Goal: Complete Application Form: Complete application form

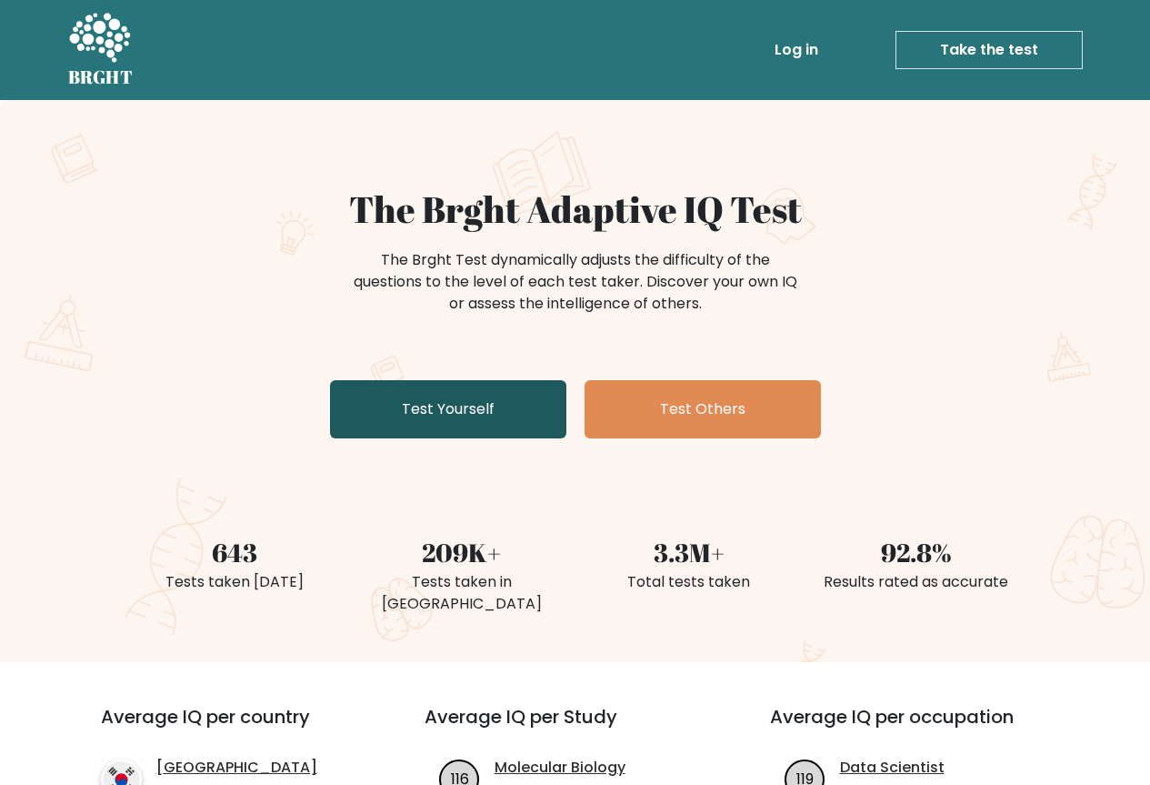
click at [420, 396] on link "Test Yourself" at bounding box center [448, 409] width 236 height 58
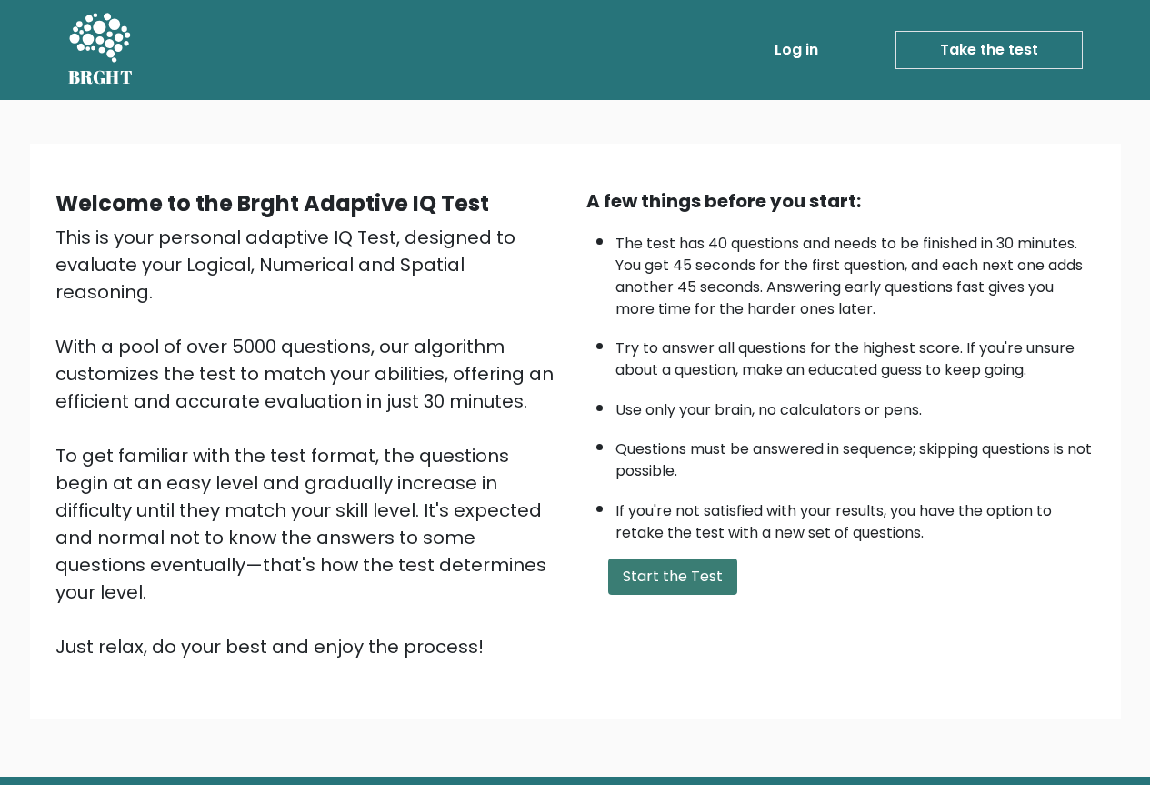
click at [682, 564] on button "Start the Test" at bounding box center [672, 576] width 129 height 36
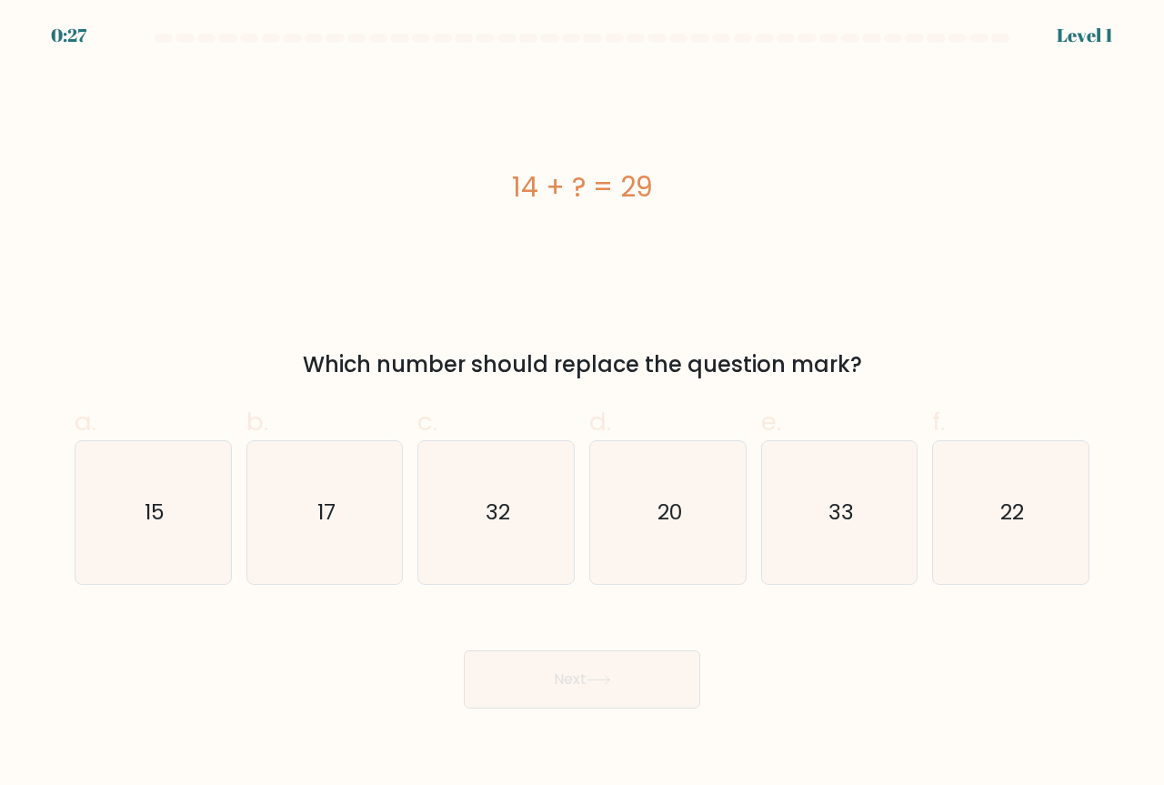
click at [781, 275] on div "14 + ? = 29" at bounding box center [582, 186] width 1015 height 235
click at [174, 542] on icon "15" at bounding box center [153, 512] width 143 height 143
click at [582, 405] on input "a. 15" at bounding box center [582, 399] width 1 height 12
radio input "true"
click at [608, 692] on button "Next" at bounding box center [582, 679] width 236 height 58
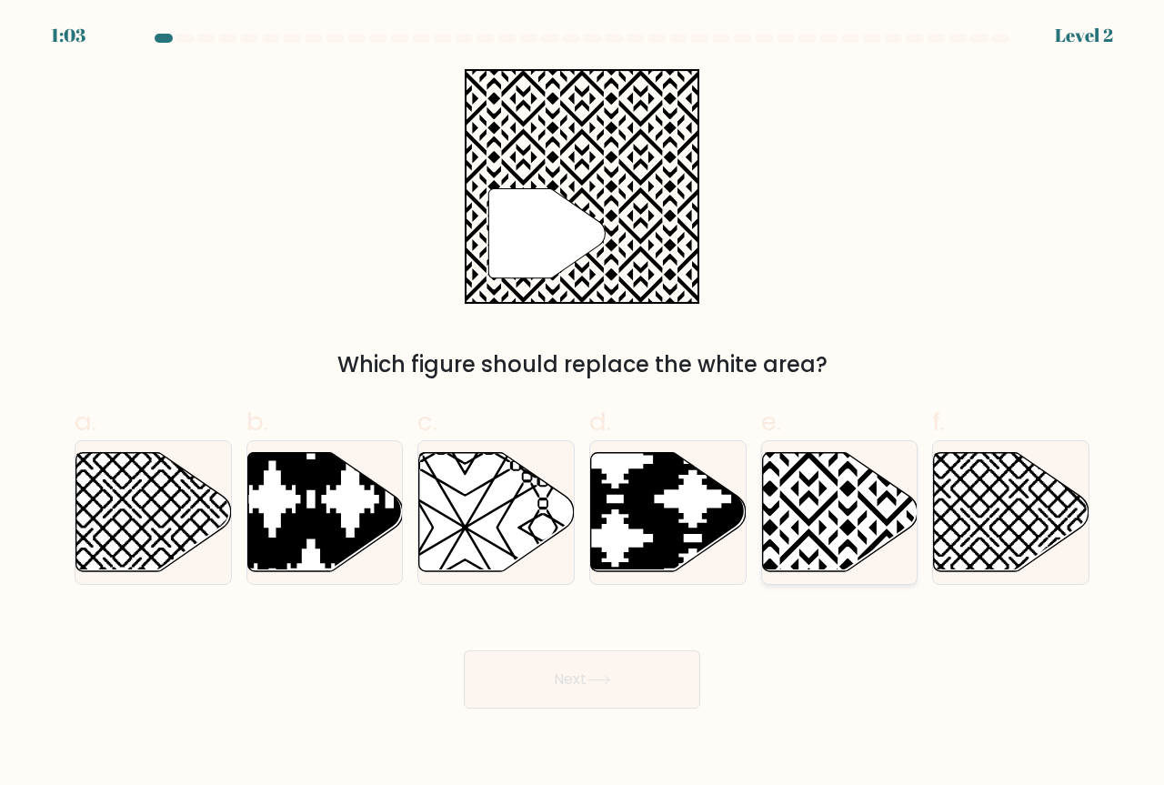
click at [829, 546] on icon at bounding box center [839, 512] width 155 height 119
click at [583, 405] on input "e." at bounding box center [582, 399] width 1 height 12
radio input "true"
click at [570, 671] on button "Next" at bounding box center [582, 679] width 236 height 58
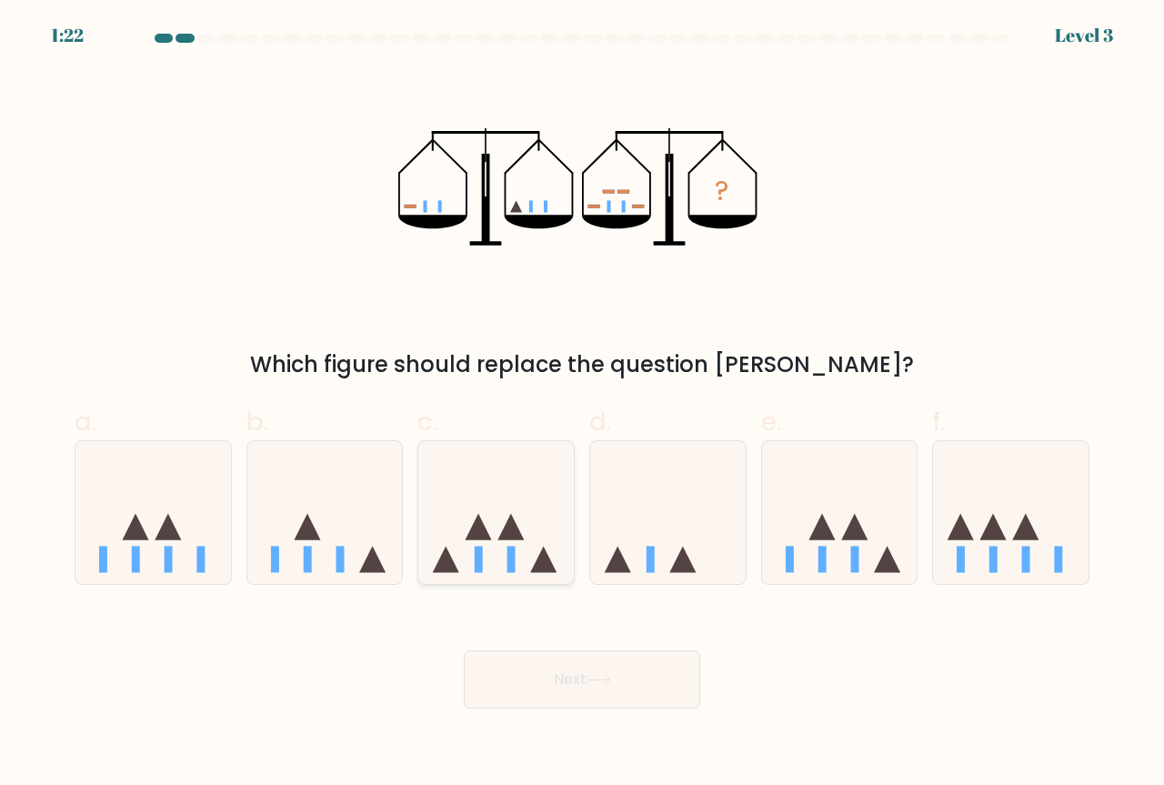
click at [521, 537] on icon at bounding box center [511, 527] width 26 height 26
click at [582, 405] on input "c." at bounding box center [582, 399] width 1 height 12
radio input "true"
click at [579, 668] on button "Next" at bounding box center [582, 679] width 236 height 58
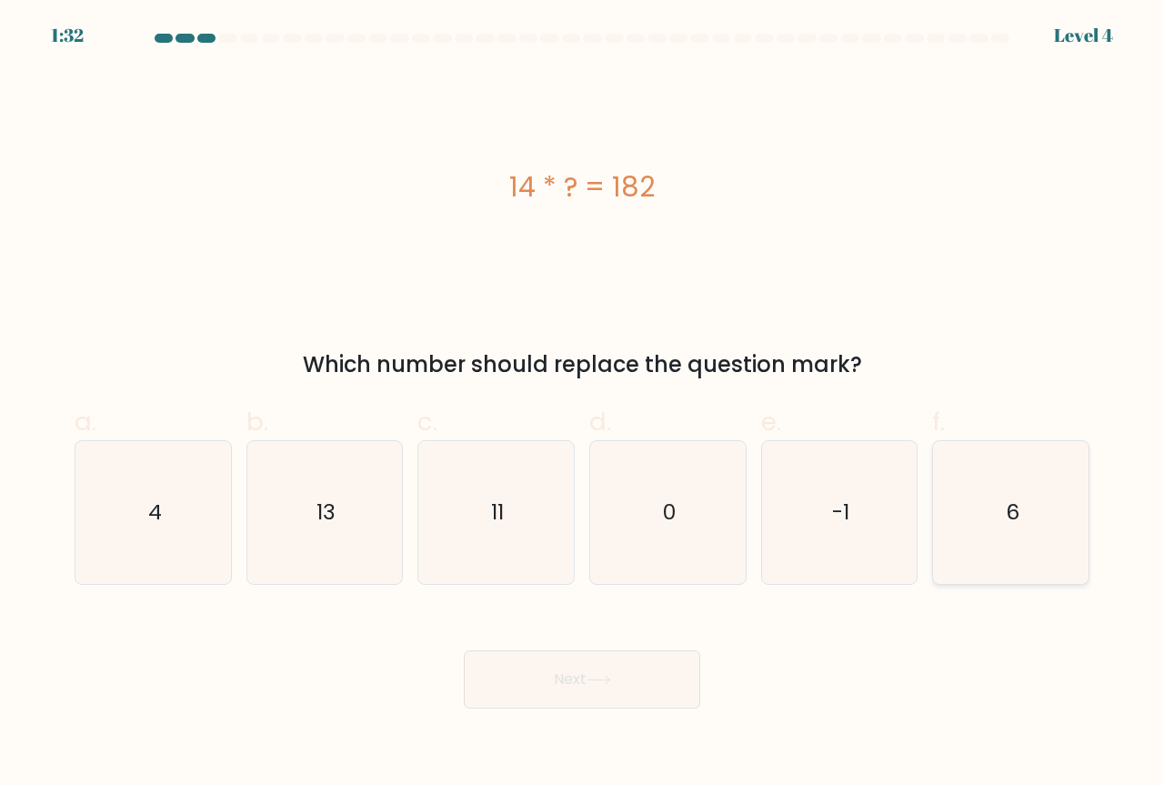
click at [1012, 529] on icon "6" at bounding box center [1010, 512] width 143 height 143
click at [583, 405] on input "f. 6" at bounding box center [582, 399] width 1 height 12
radio input "true"
click at [627, 678] on button "Next" at bounding box center [582, 679] width 236 height 58
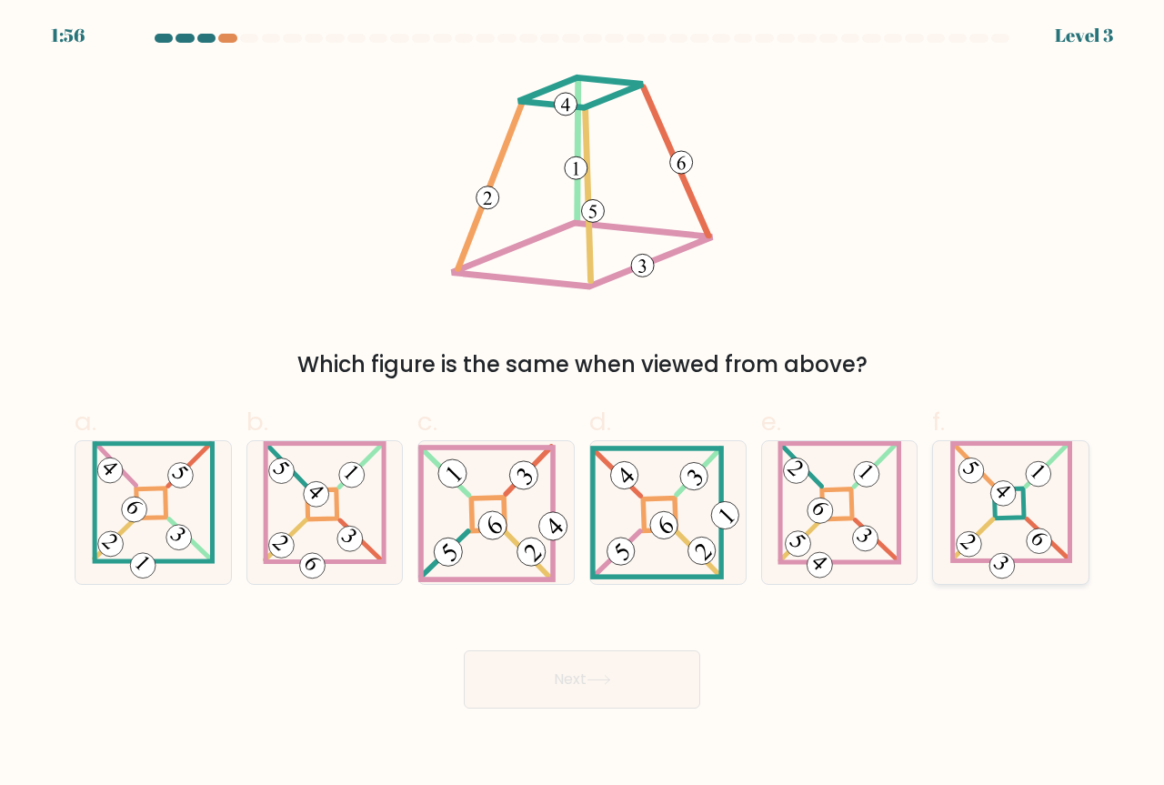
click at [977, 530] on icon at bounding box center [1011, 512] width 122 height 143
click at [583, 405] on input "f." at bounding box center [582, 399] width 1 height 12
radio input "true"
click at [663, 681] on button "Next" at bounding box center [582, 679] width 236 height 58
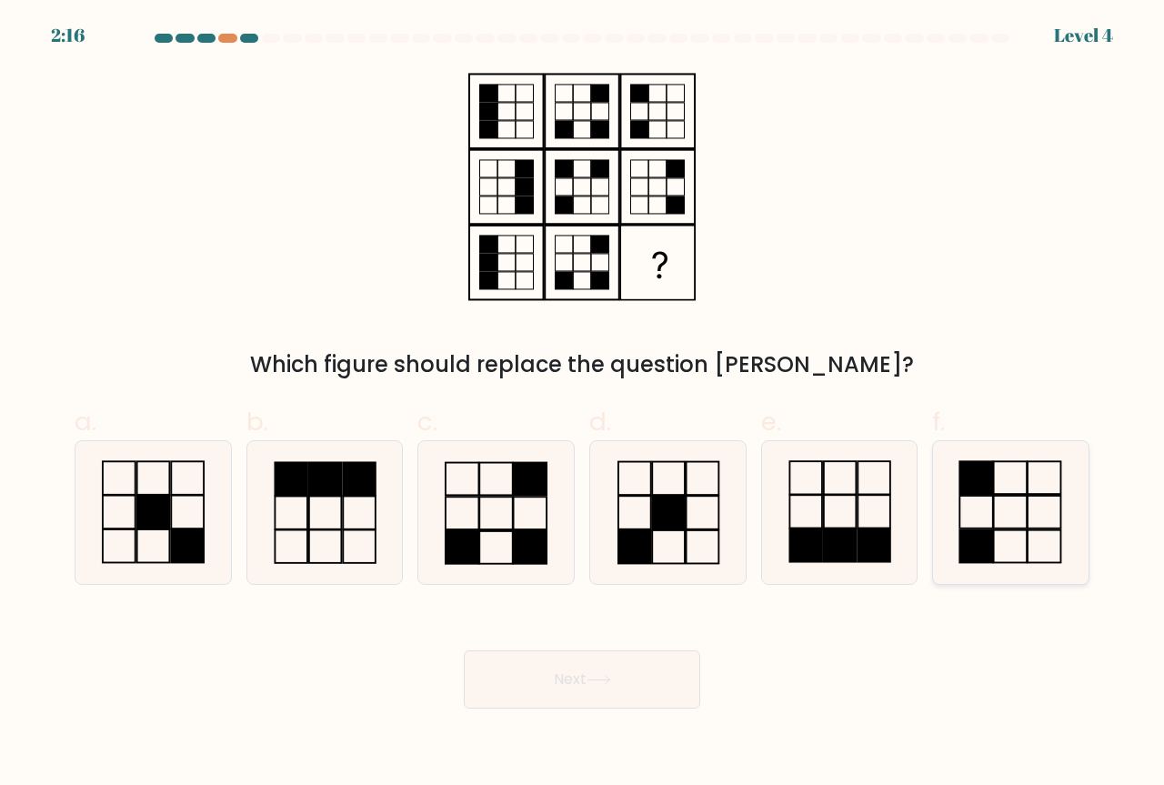
click at [1008, 513] on icon at bounding box center [1010, 512] width 143 height 143
click at [583, 405] on input "f." at bounding box center [582, 399] width 1 height 12
radio input "true"
click at [538, 691] on button "Next" at bounding box center [582, 679] width 236 height 58
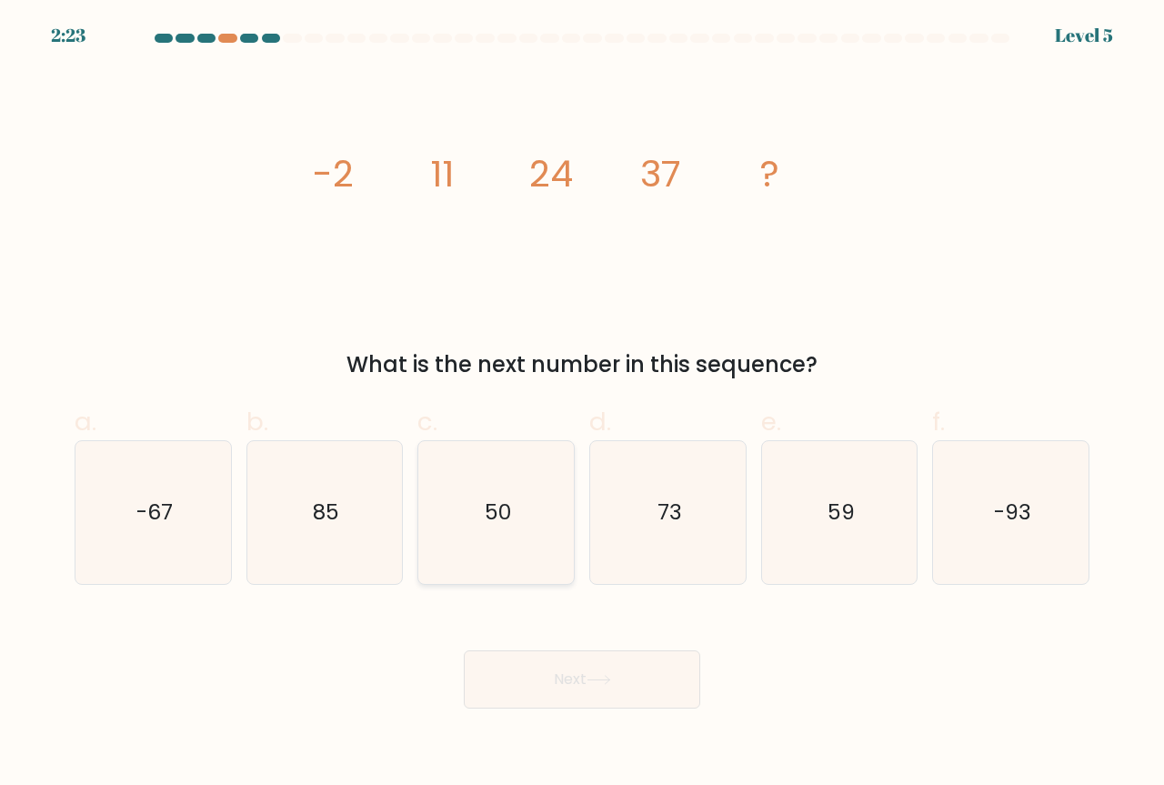
click at [536, 505] on icon "50" at bounding box center [496, 512] width 143 height 143
click at [582, 405] on input "c. 50" at bounding box center [582, 399] width 1 height 12
radio input "true"
click at [561, 665] on button "Next" at bounding box center [582, 679] width 236 height 58
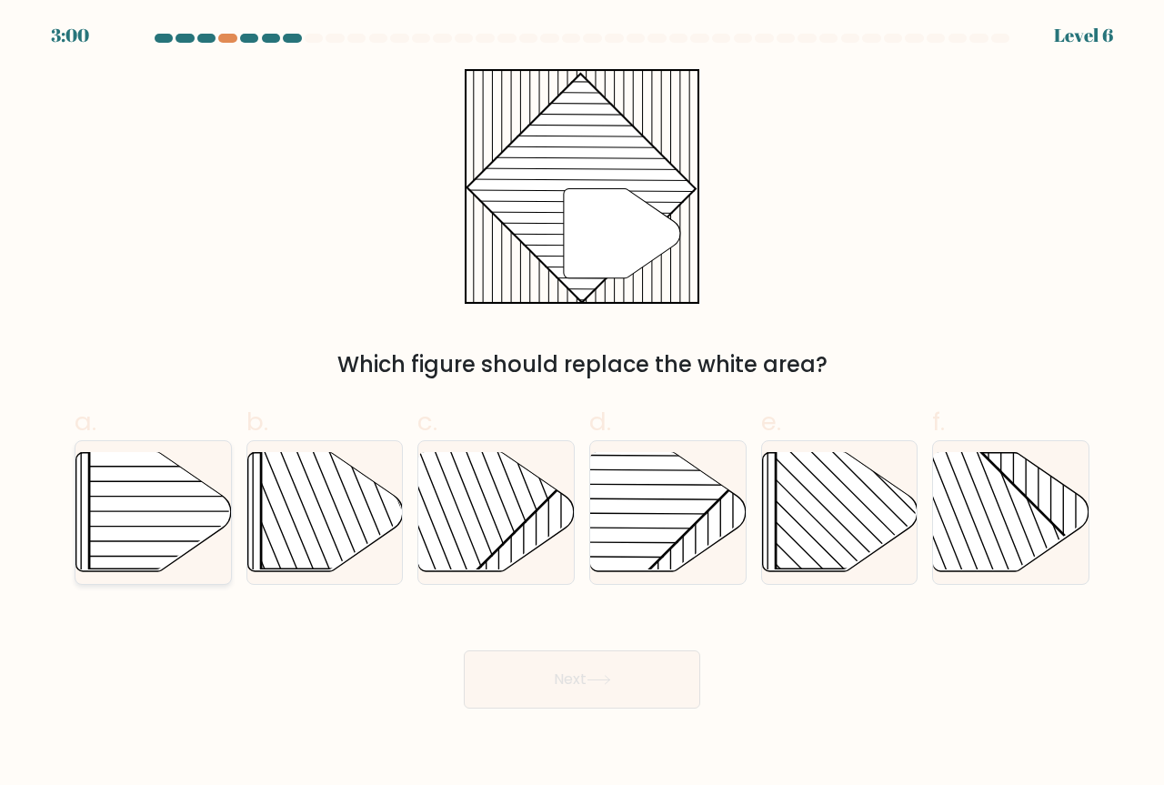
click at [147, 517] on rect at bounding box center [200, 457] width 223 height 223
click at [582, 405] on input "a." at bounding box center [582, 399] width 1 height 12
radio input "true"
click at [555, 693] on button "Next" at bounding box center [582, 679] width 236 height 58
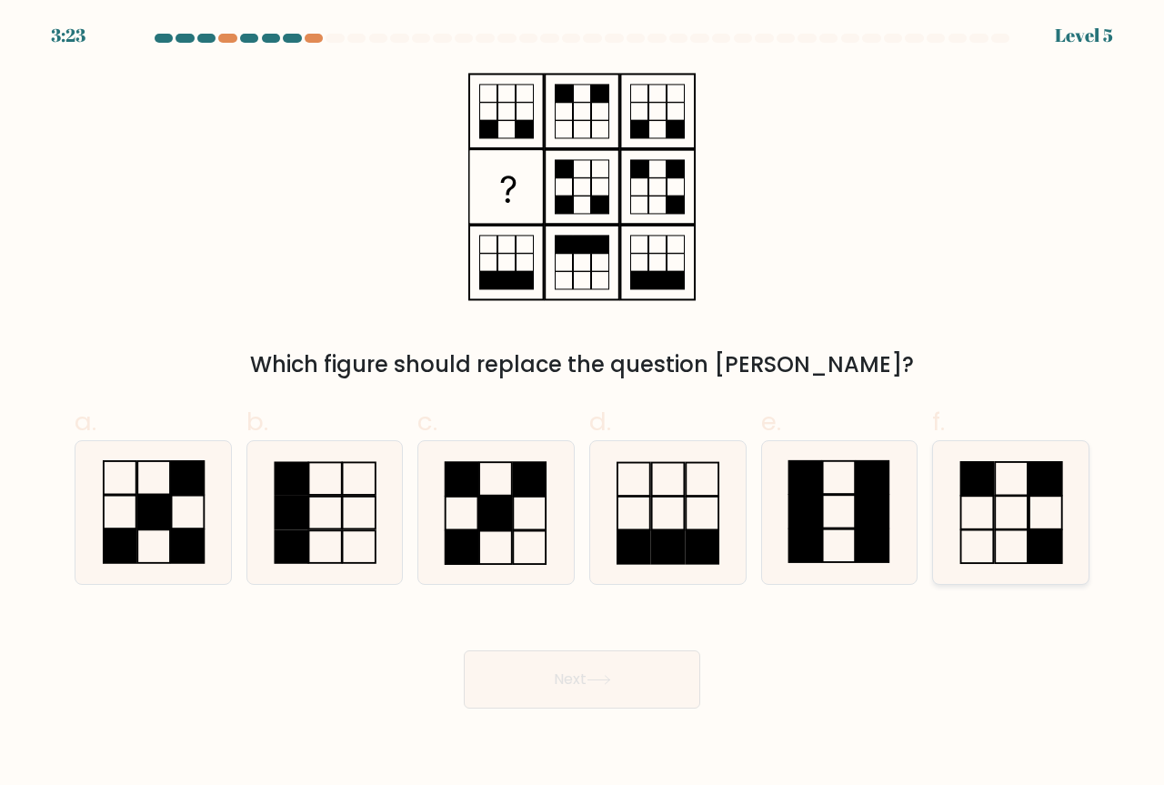
click at [1023, 536] on icon at bounding box center [1010, 512] width 143 height 143
click at [583, 405] on input "f." at bounding box center [582, 399] width 1 height 12
radio input "true"
click at [551, 694] on button "Next" at bounding box center [582, 679] width 236 height 58
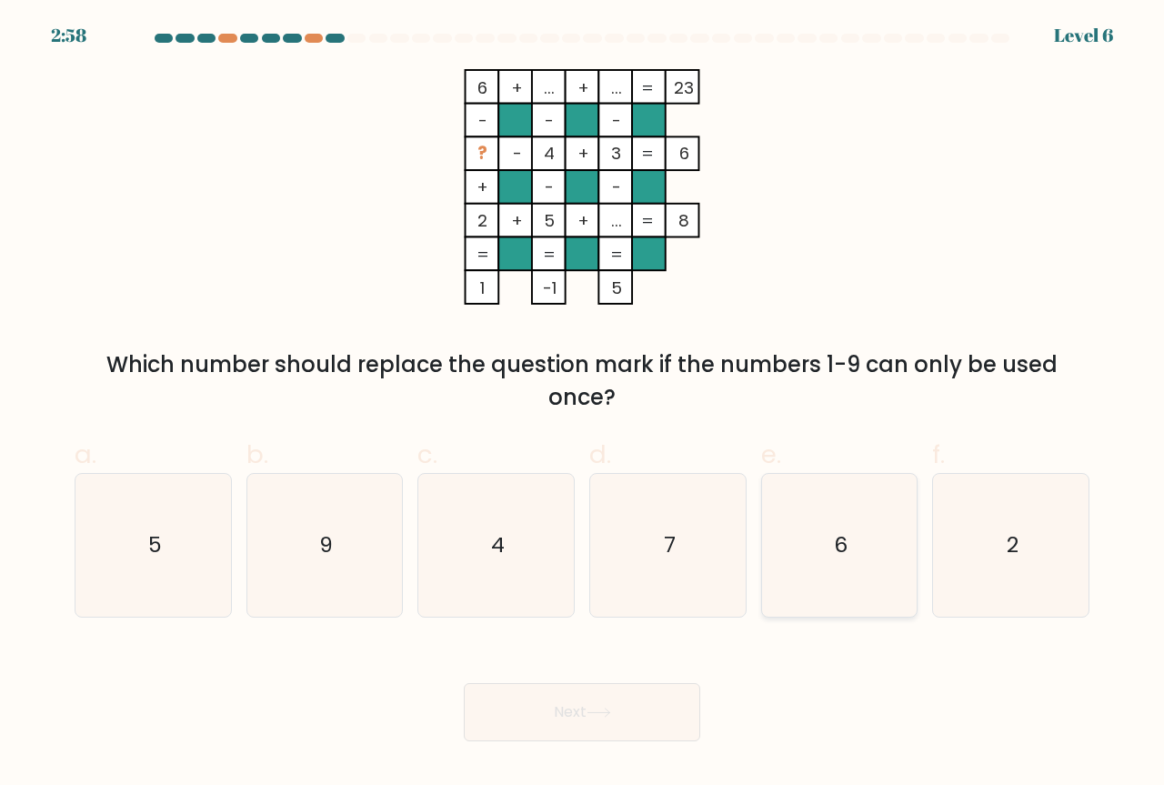
click at [824, 605] on icon "6" at bounding box center [839, 545] width 143 height 143
click at [583, 405] on input "e. 6" at bounding box center [582, 399] width 1 height 12
radio input "true"
click at [562, 724] on button "Next" at bounding box center [582, 712] width 236 height 58
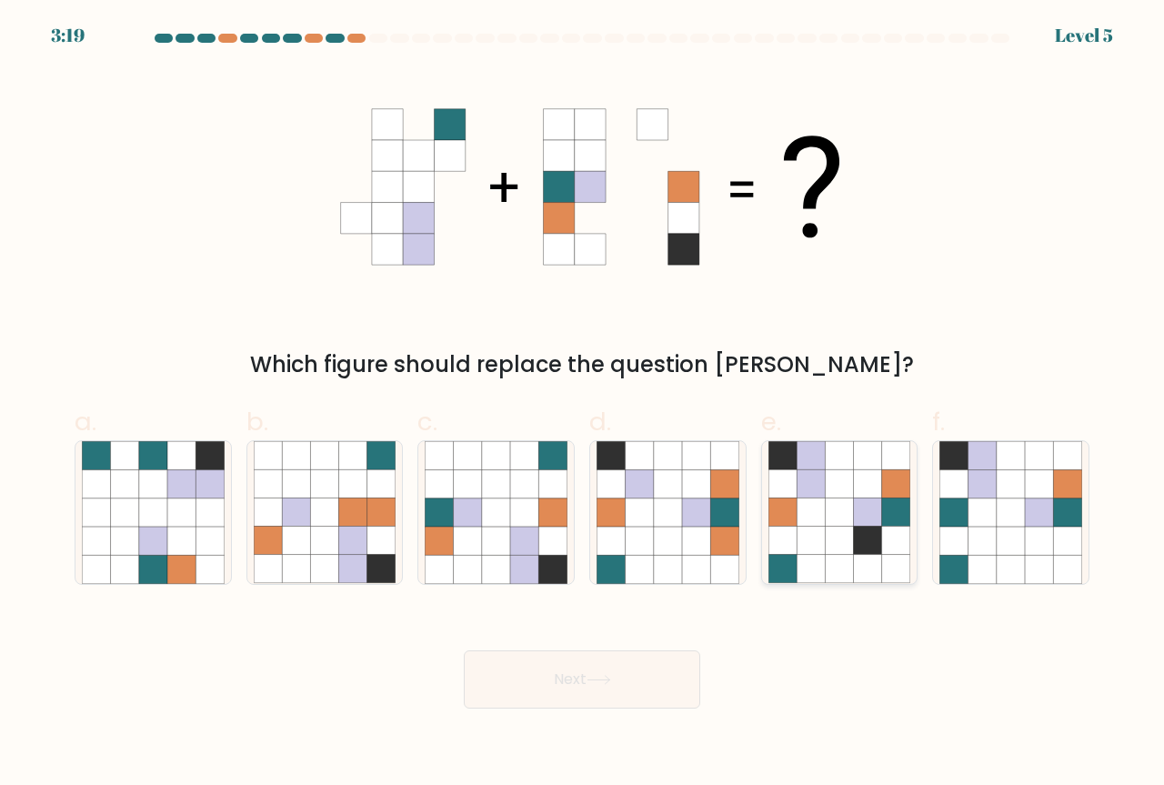
click at [860, 545] on icon at bounding box center [868, 540] width 28 height 28
click at [583, 405] on input "e." at bounding box center [582, 399] width 1 height 12
radio input "true"
click at [640, 703] on button "Next" at bounding box center [582, 679] width 236 height 58
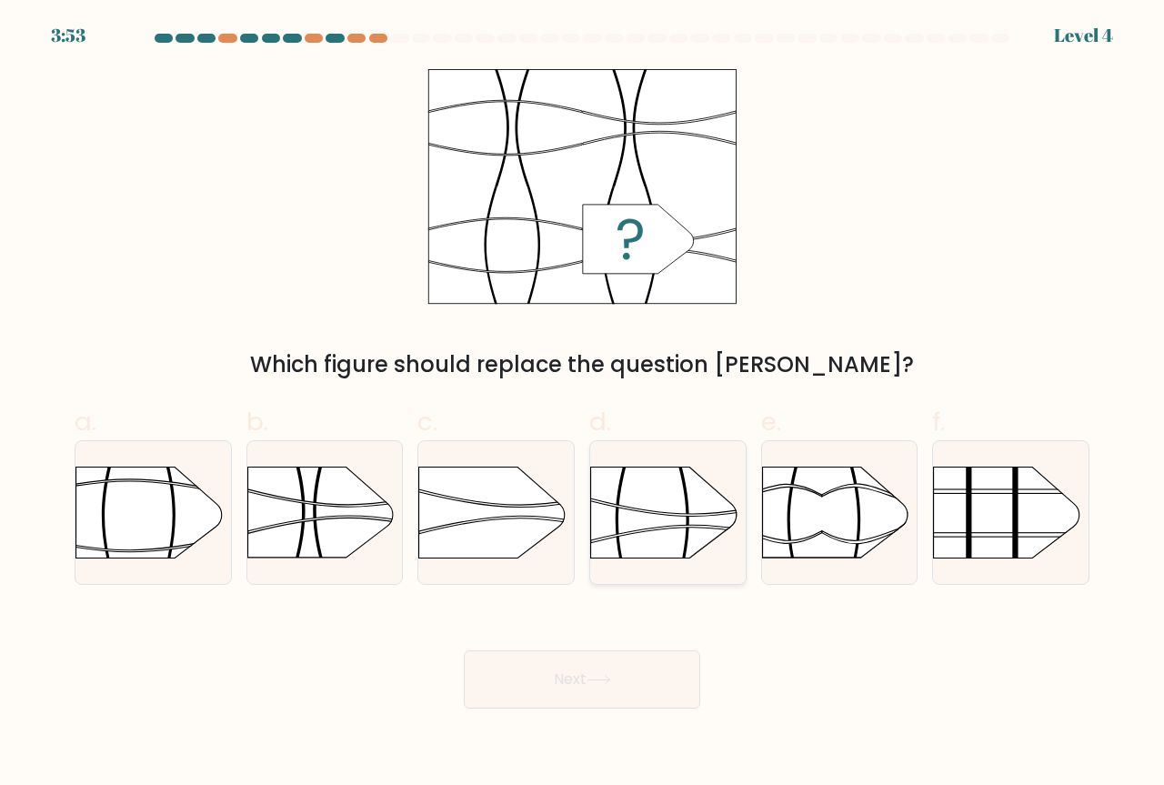
click at [623, 521] on rect at bounding box center [590, 443] width 404 height 307
click at [583, 405] on input "d." at bounding box center [582, 399] width 1 height 12
radio input "true"
click at [646, 677] on button "Next" at bounding box center [582, 679] width 236 height 58
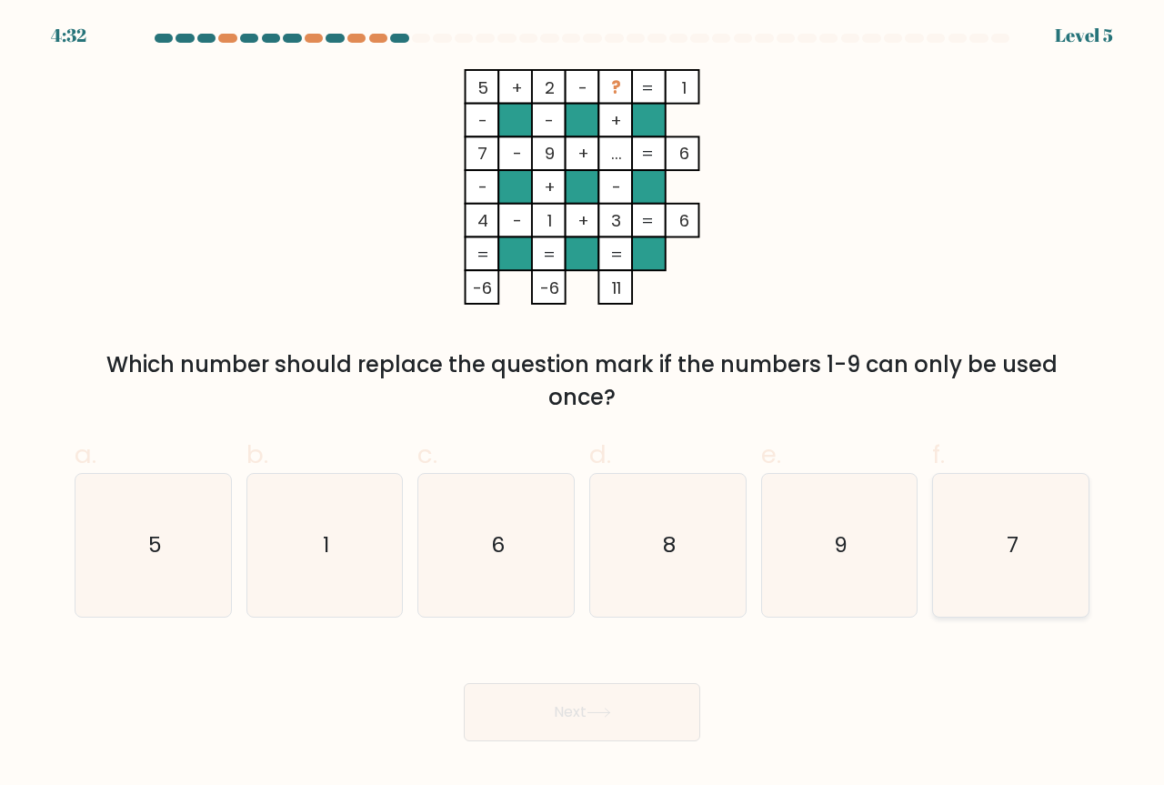
click at [982, 549] on icon "7" at bounding box center [1010, 545] width 143 height 143
click at [583, 405] on input "f. 7" at bounding box center [582, 399] width 1 height 12
radio input "true"
click at [594, 710] on icon at bounding box center [598, 712] width 25 height 10
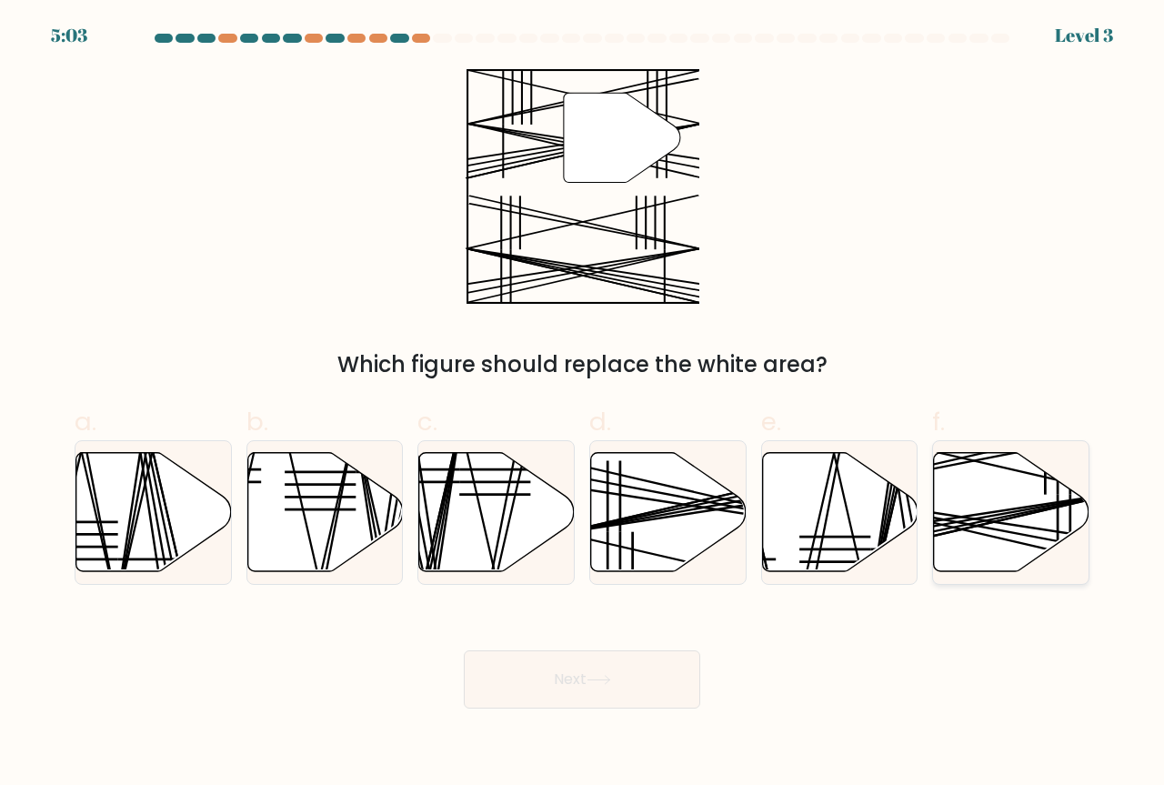
click at [1003, 520] on line at bounding box center [961, 530] width 310 height 72
click at [583, 405] on input "f." at bounding box center [582, 399] width 1 height 12
radio input "true"
click at [596, 698] on button "Next" at bounding box center [582, 679] width 236 height 58
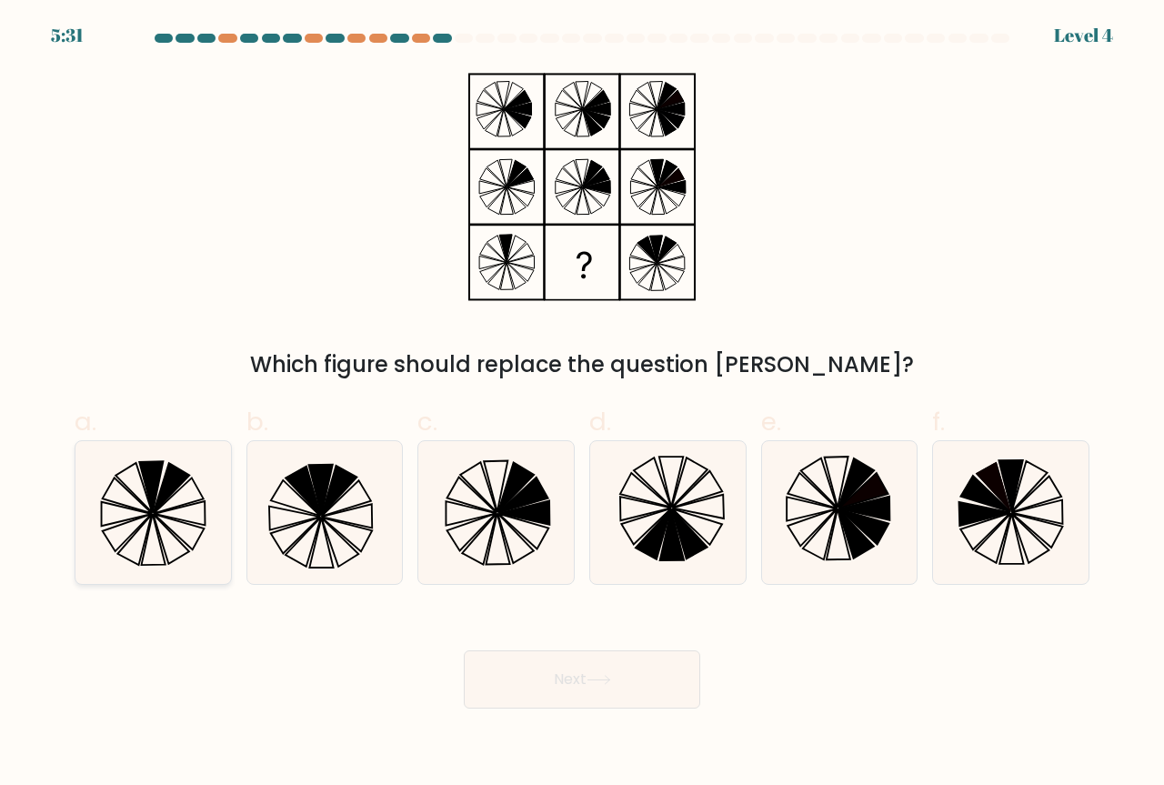
click at [130, 485] on icon at bounding box center [153, 512] width 143 height 143
click at [582, 405] on input "a." at bounding box center [582, 399] width 1 height 12
radio input "true"
click at [619, 688] on button "Next" at bounding box center [582, 679] width 236 height 58
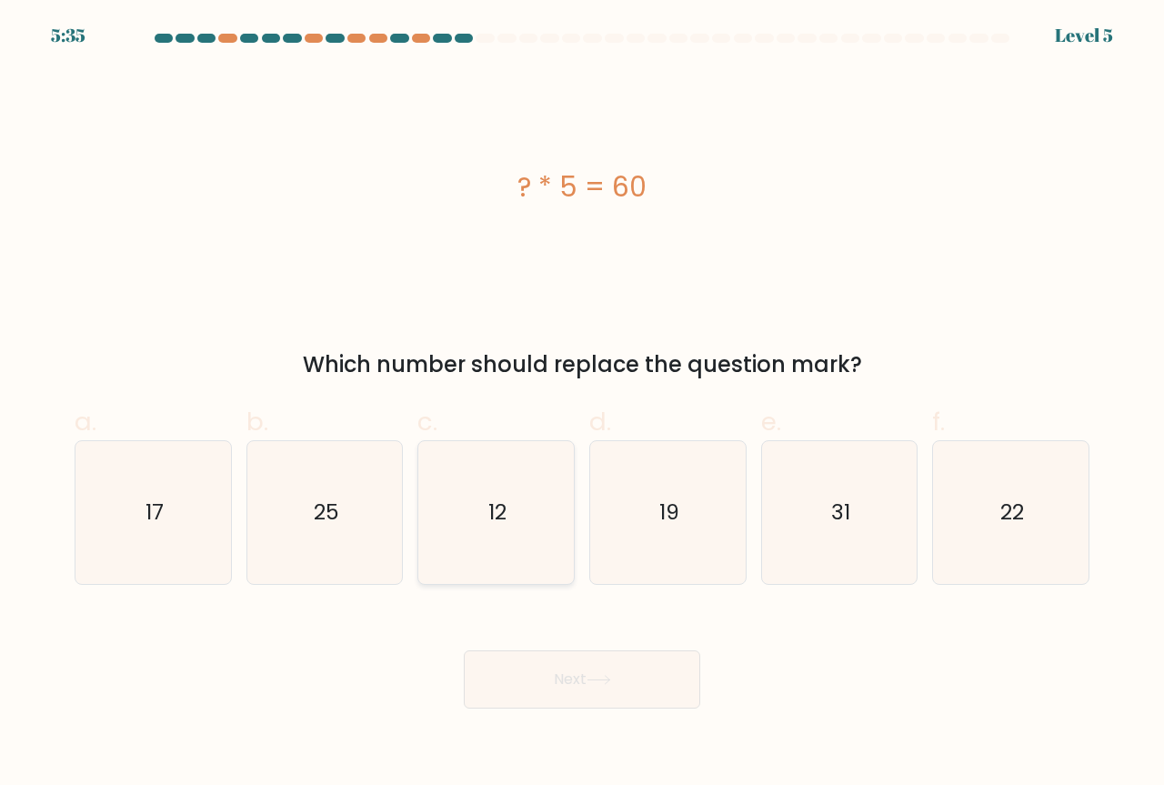
click at [533, 534] on icon "12" at bounding box center [496, 512] width 143 height 143
click at [582, 405] on input "c. 12" at bounding box center [582, 399] width 1 height 12
radio input "true"
click at [614, 689] on button "Next" at bounding box center [582, 679] width 236 height 58
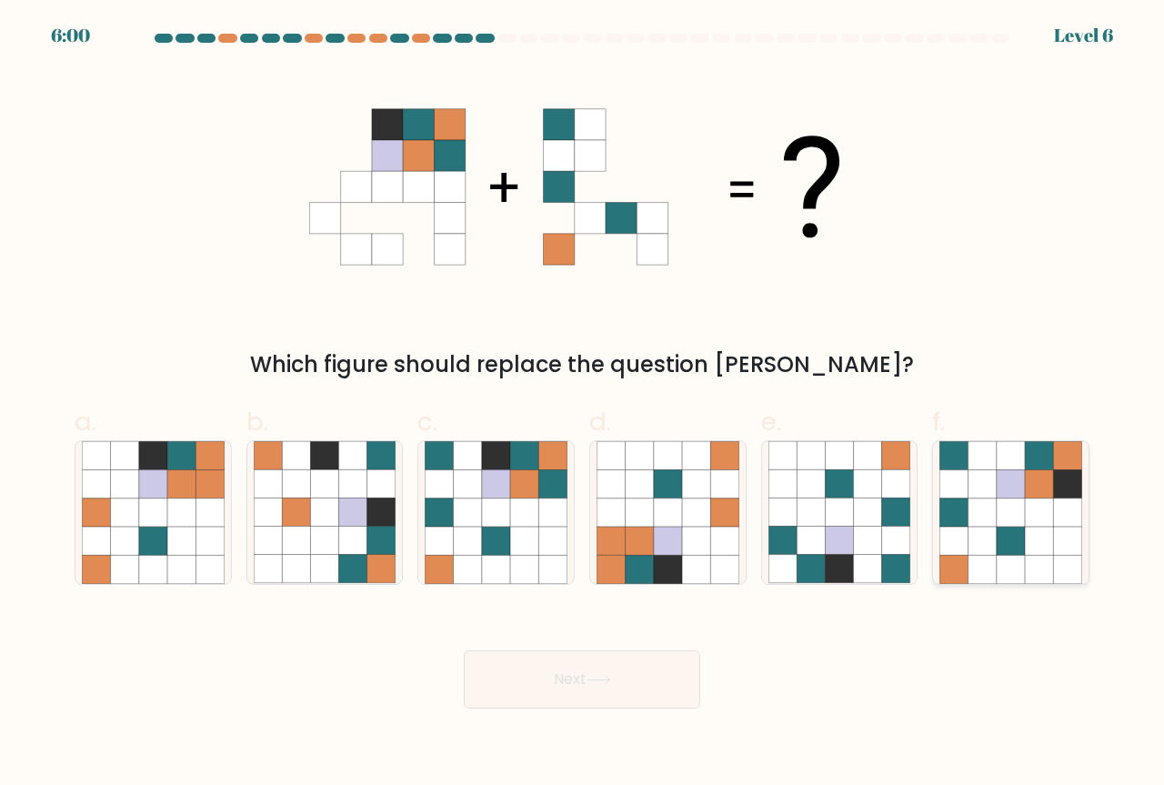
click at [960, 572] on icon at bounding box center [954, 569] width 28 height 28
click at [583, 405] on input "f." at bounding box center [582, 399] width 1 height 12
radio input "true"
click at [646, 684] on button "Next" at bounding box center [582, 679] width 236 height 58
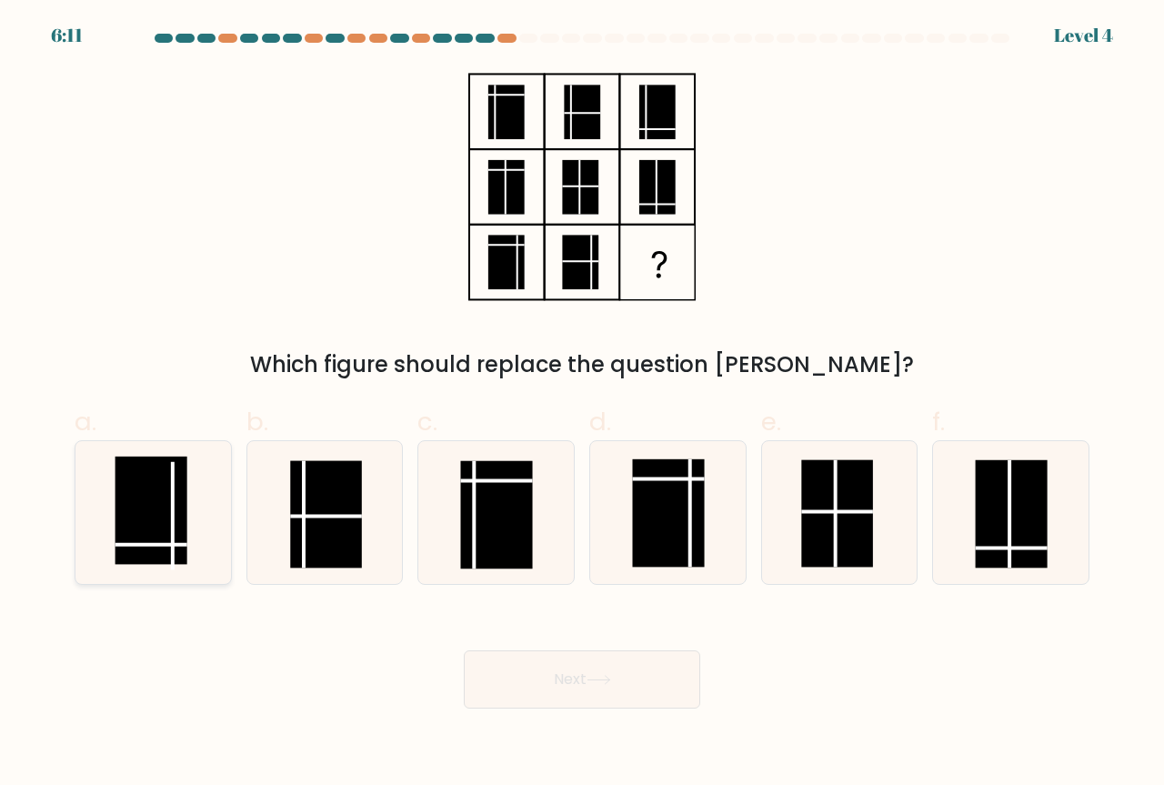
click at [166, 518] on rect at bounding box center [151, 509] width 72 height 107
click at [582, 405] on input "a." at bounding box center [582, 399] width 1 height 12
radio input "true"
click at [647, 699] on button "Next" at bounding box center [582, 679] width 236 height 58
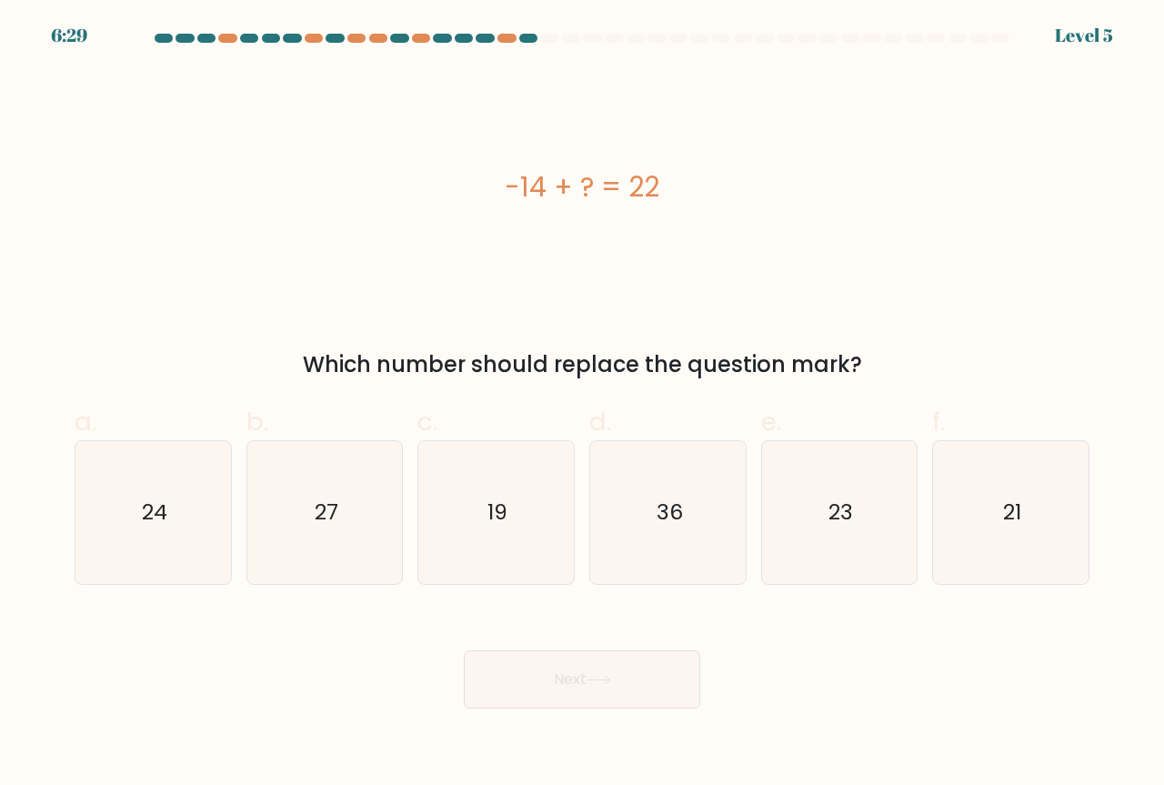
click at [832, 668] on div "Next" at bounding box center [582, 657] width 1037 height 102
click at [679, 534] on icon "36" at bounding box center [667, 512] width 143 height 143
click at [583, 405] on input "d. 36" at bounding box center [582, 399] width 1 height 12
radio input "true"
click at [603, 686] on button "Next" at bounding box center [582, 679] width 236 height 58
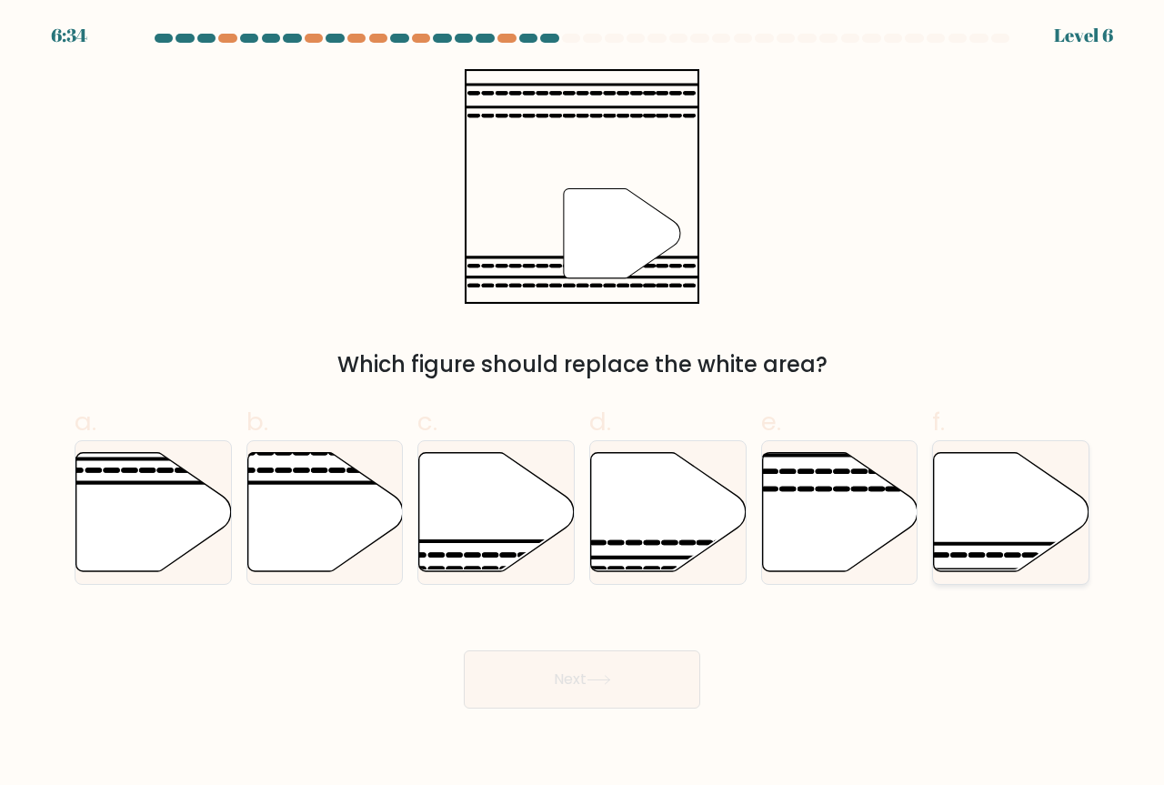
click at [975, 479] on icon at bounding box center [1011, 512] width 155 height 119
click at [583, 405] on input "f." at bounding box center [582, 399] width 1 height 12
radio input "true"
click at [584, 690] on button "Next" at bounding box center [582, 679] width 236 height 58
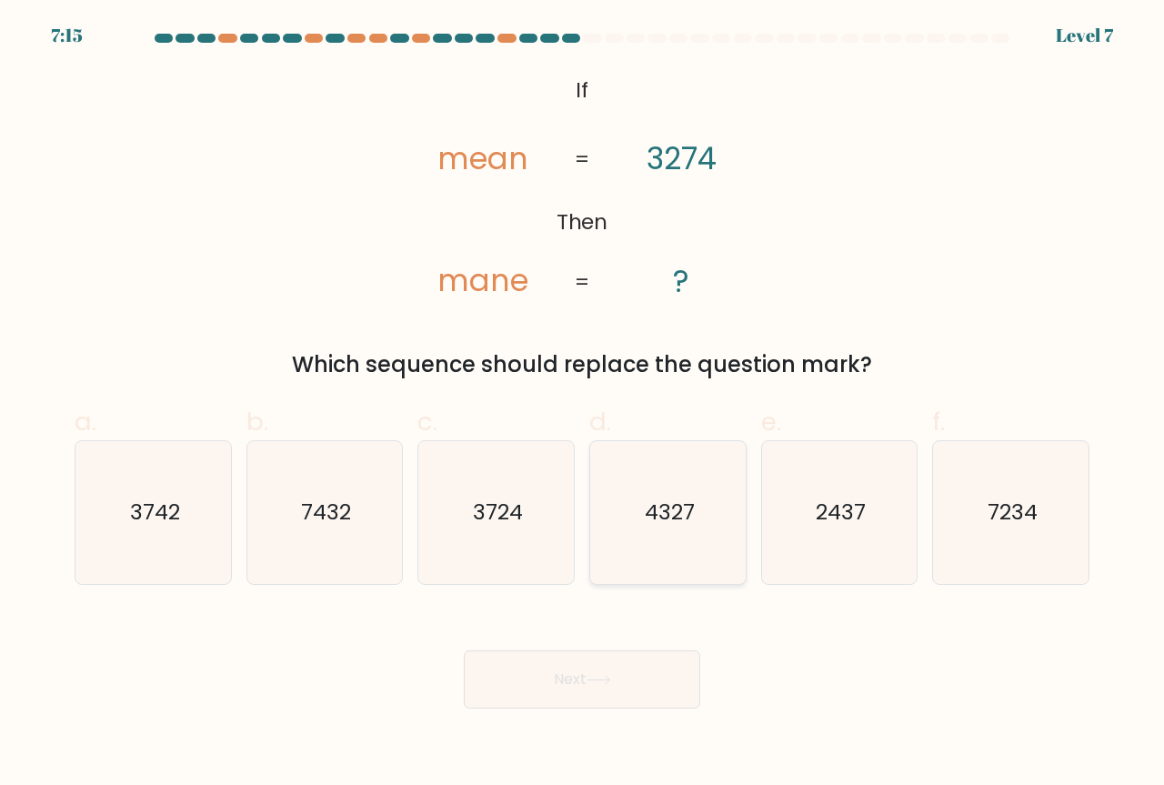
click at [702, 514] on icon "4327" at bounding box center [667, 512] width 143 height 143
click at [583, 405] on input "d. 4327" at bounding box center [582, 399] width 1 height 12
radio input "true"
click at [636, 668] on button "Next" at bounding box center [582, 679] width 236 height 58
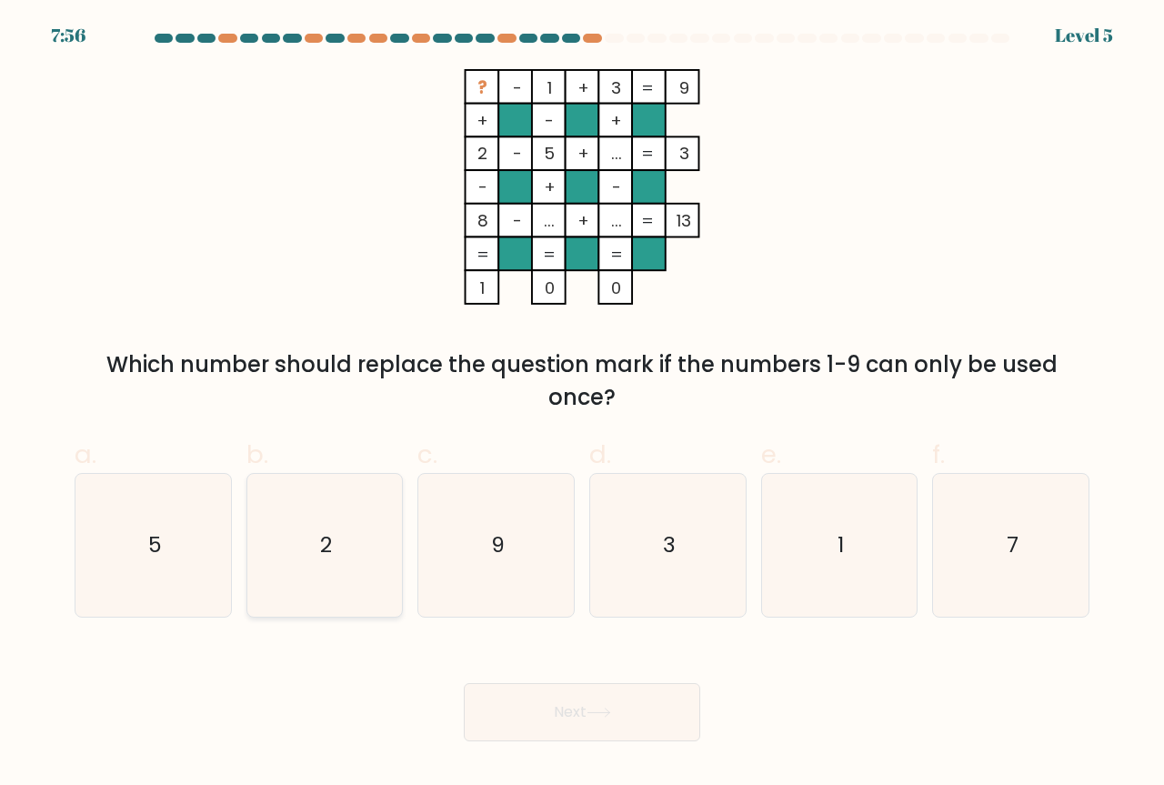
click at [342, 565] on icon "2" at bounding box center [325, 545] width 143 height 143
click at [582, 405] on input "b. 2" at bounding box center [582, 399] width 1 height 12
radio input "true"
click at [545, 703] on button "Next" at bounding box center [582, 712] width 236 height 58
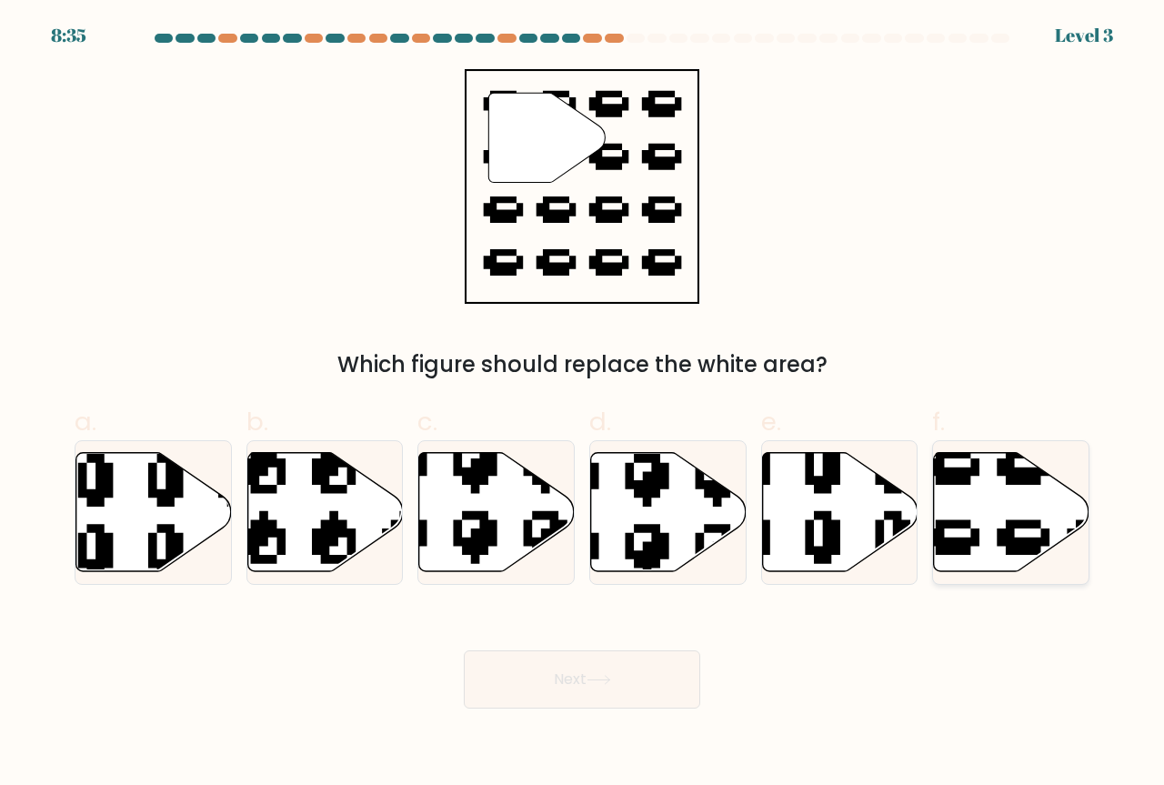
click at [997, 522] on icon at bounding box center [1011, 512] width 155 height 119
click at [583, 405] on input "f." at bounding box center [582, 399] width 1 height 12
radio input "true"
click at [567, 700] on button "Next" at bounding box center [582, 679] width 236 height 58
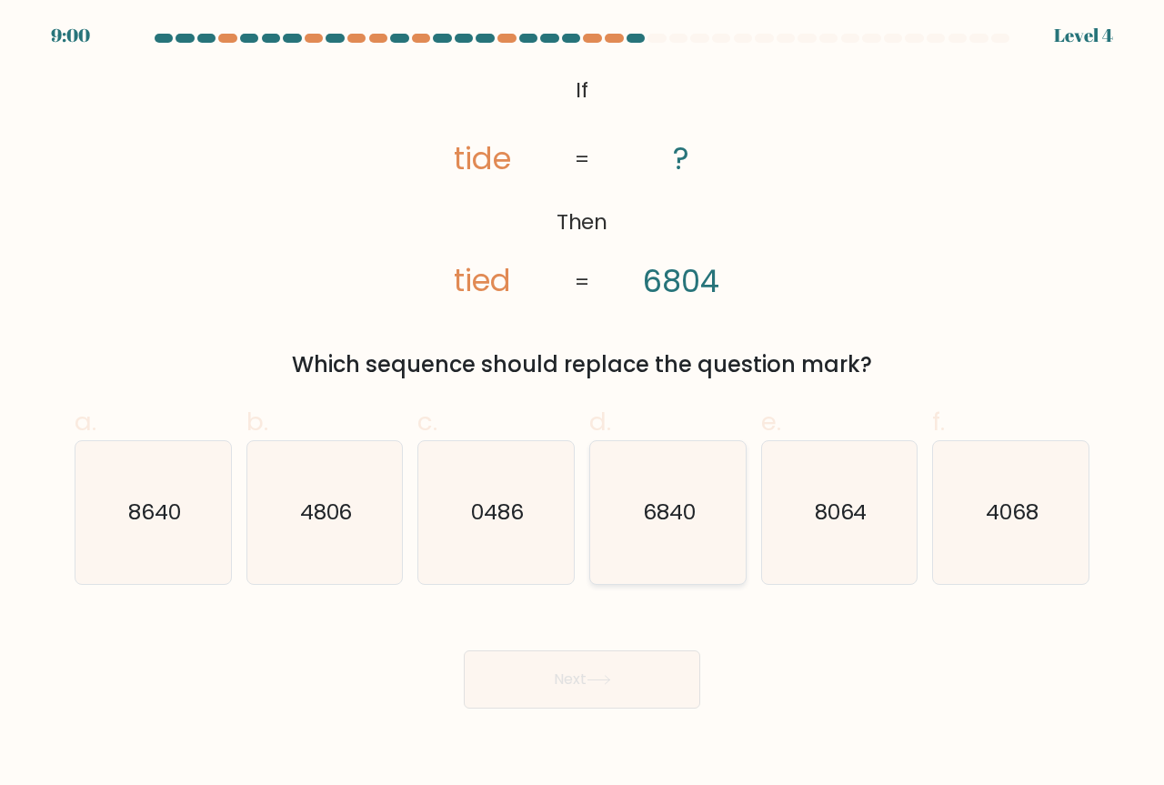
click at [696, 511] on text "6840" at bounding box center [669, 512] width 53 height 30
click at [583, 405] on input "d. 6840" at bounding box center [582, 399] width 1 height 12
radio input "true"
click at [567, 670] on button "Next" at bounding box center [582, 679] width 236 height 58
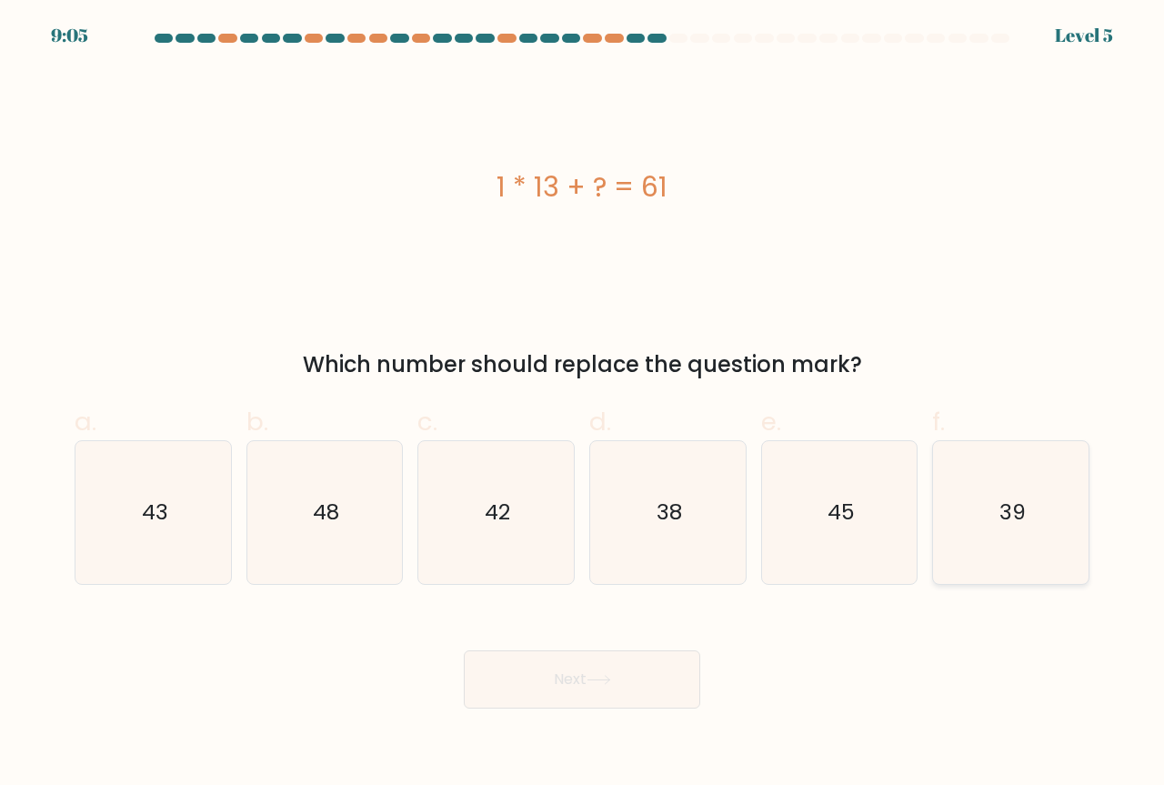
click at [1007, 536] on icon "39" at bounding box center [1010, 512] width 143 height 143
click at [583, 405] on input "f. 39" at bounding box center [582, 399] width 1 height 12
radio input "true"
click at [660, 675] on button "Next" at bounding box center [582, 679] width 236 height 58
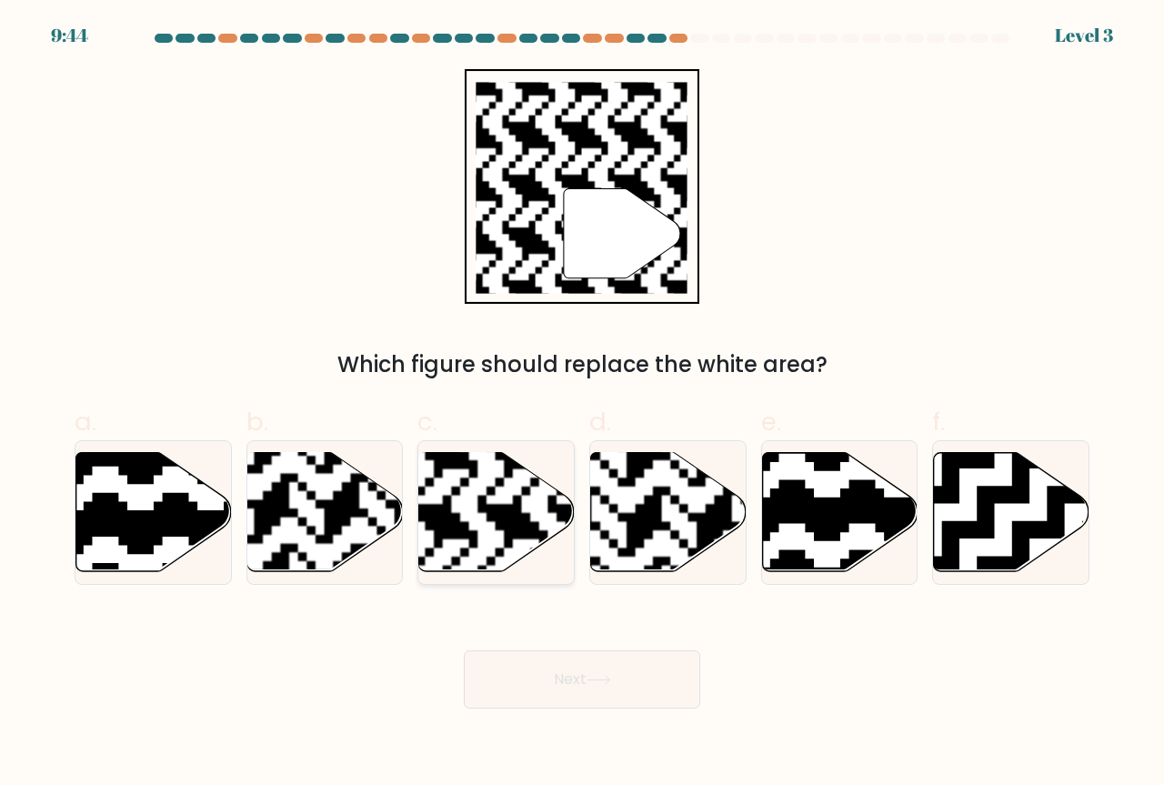
click at [432, 527] on rect at bounding box center [443, 451] width 282 height 282
click at [582, 405] on input "c." at bounding box center [582, 399] width 1 height 12
radio input "true"
click at [548, 681] on button "Next" at bounding box center [582, 679] width 236 height 58
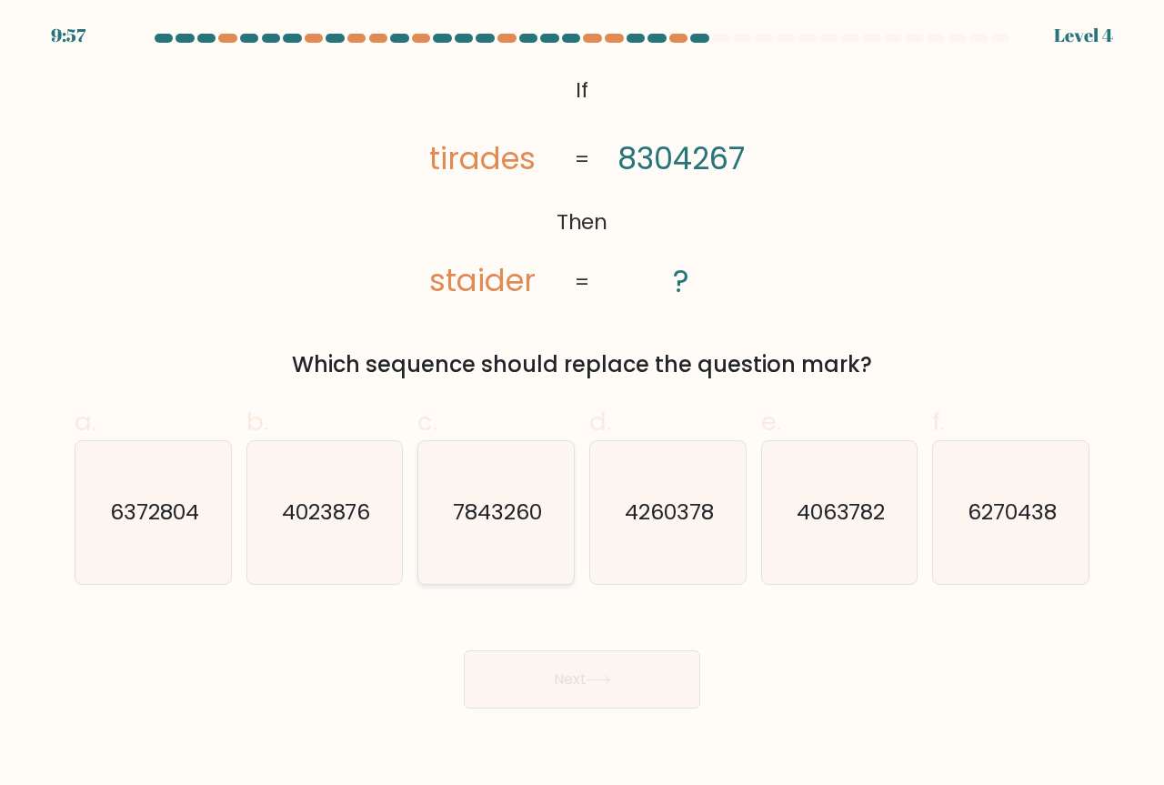
click at [445, 506] on icon "7843260" at bounding box center [496, 512] width 143 height 143
click at [582, 405] on input "c. 7843260" at bounding box center [582, 399] width 1 height 12
radio input "true"
click at [536, 662] on button "Next" at bounding box center [582, 679] width 236 height 58
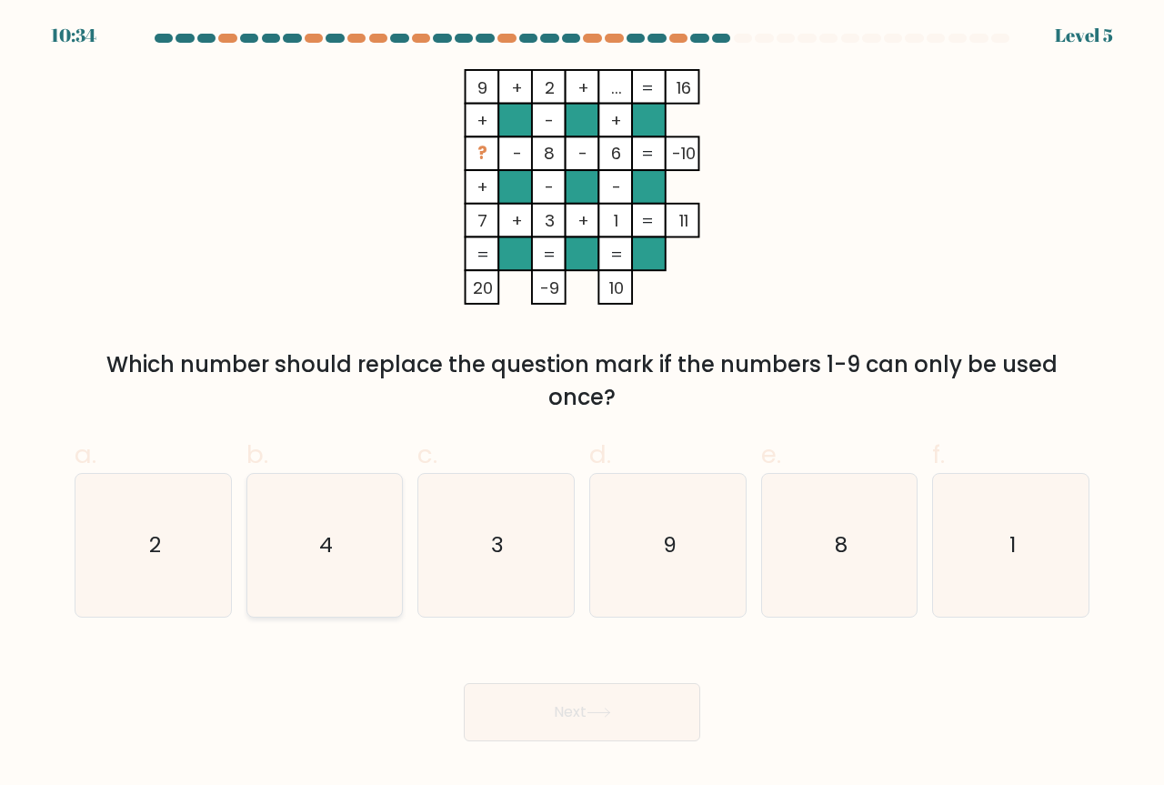
click at [360, 536] on icon "4" at bounding box center [325, 545] width 143 height 143
click at [582, 405] on input "b. 4" at bounding box center [582, 399] width 1 height 12
radio input "true"
click at [610, 706] on button "Next" at bounding box center [582, 712] width 236 height 58
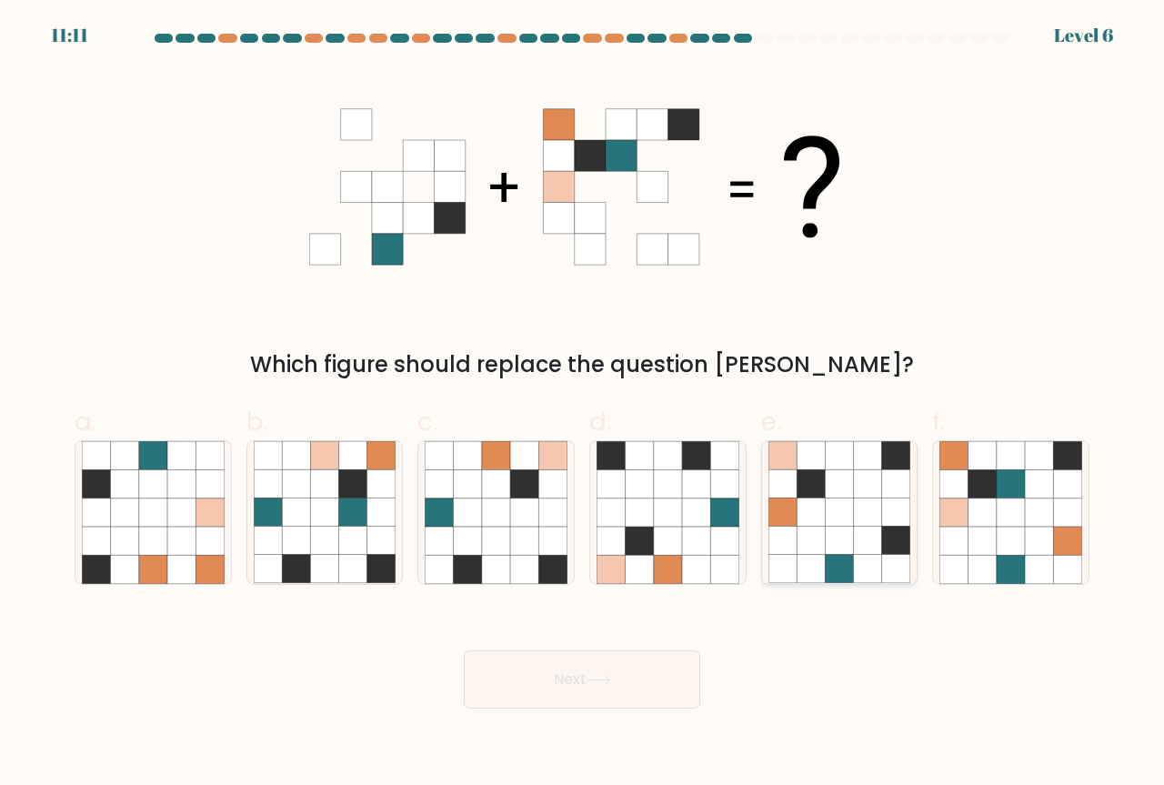
click at [817, 538] on icon at bounding box center [811, 540] width 28 height 28
click at [583, 405] on input "e." at bounding box center [582, 399] width 1 height 12
radio input "true"
click at [592, 689] on button "Next" at bounding box center [582, 679] width 236 height 58
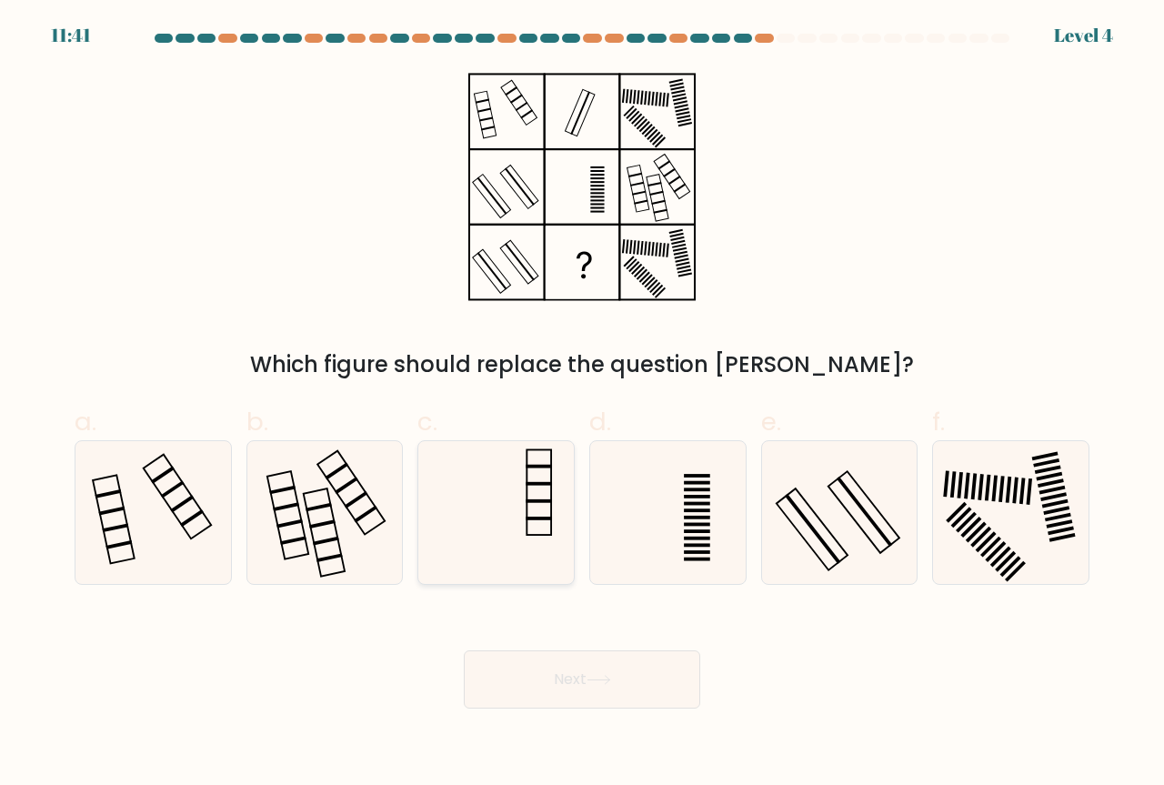
click at [536, 526] on icon at bounding box center [496, 512] width 143 height 143
click at [582, 405] on input "c." at bounding box center [582, 399] width 1 height 12
radio input "true"
click at [590, 705] on button "Next" at bounding box center [582, 679] width 236 height 58
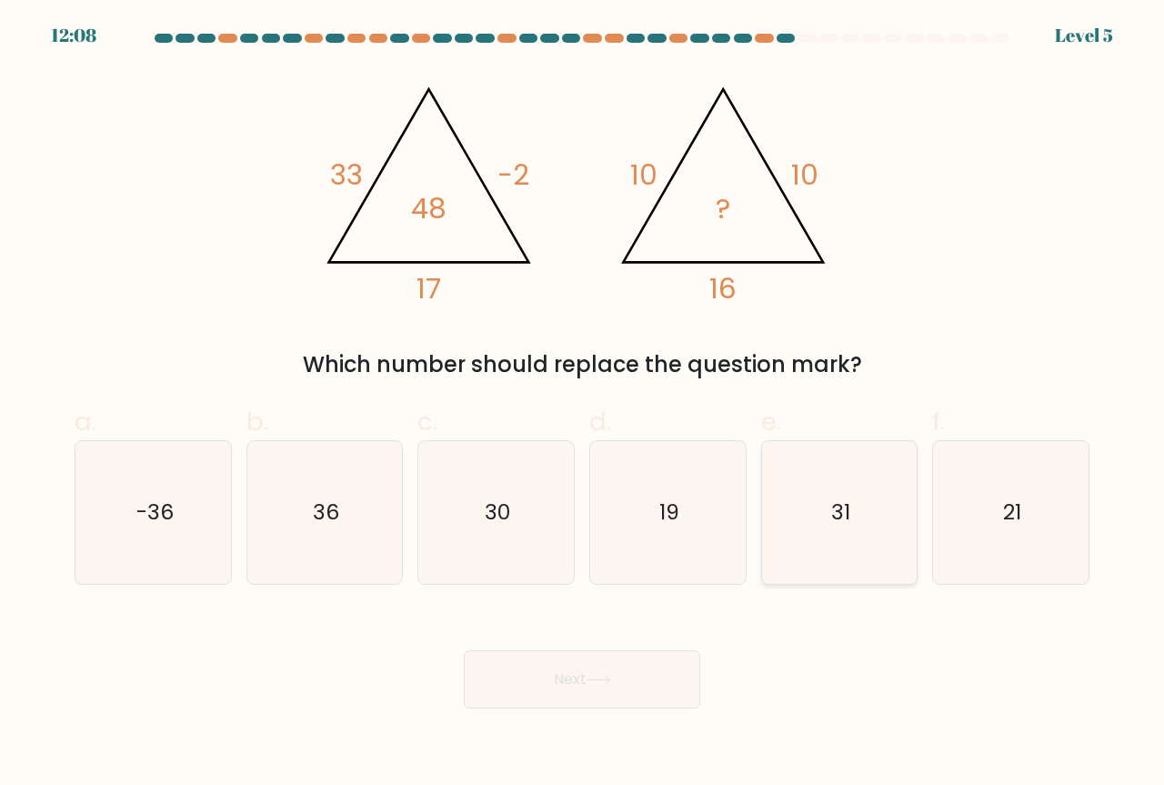
click at [872, 490] on icon "31" at bounding box center [839, 512] width 143 height 143
click at [583, 405] on input "e. 31" at bounding box center [582, 399] width 1 height 12
radio input "true"
click at [609, 662] on button "Next" at bounding box center [582, 679] width 236 height 58
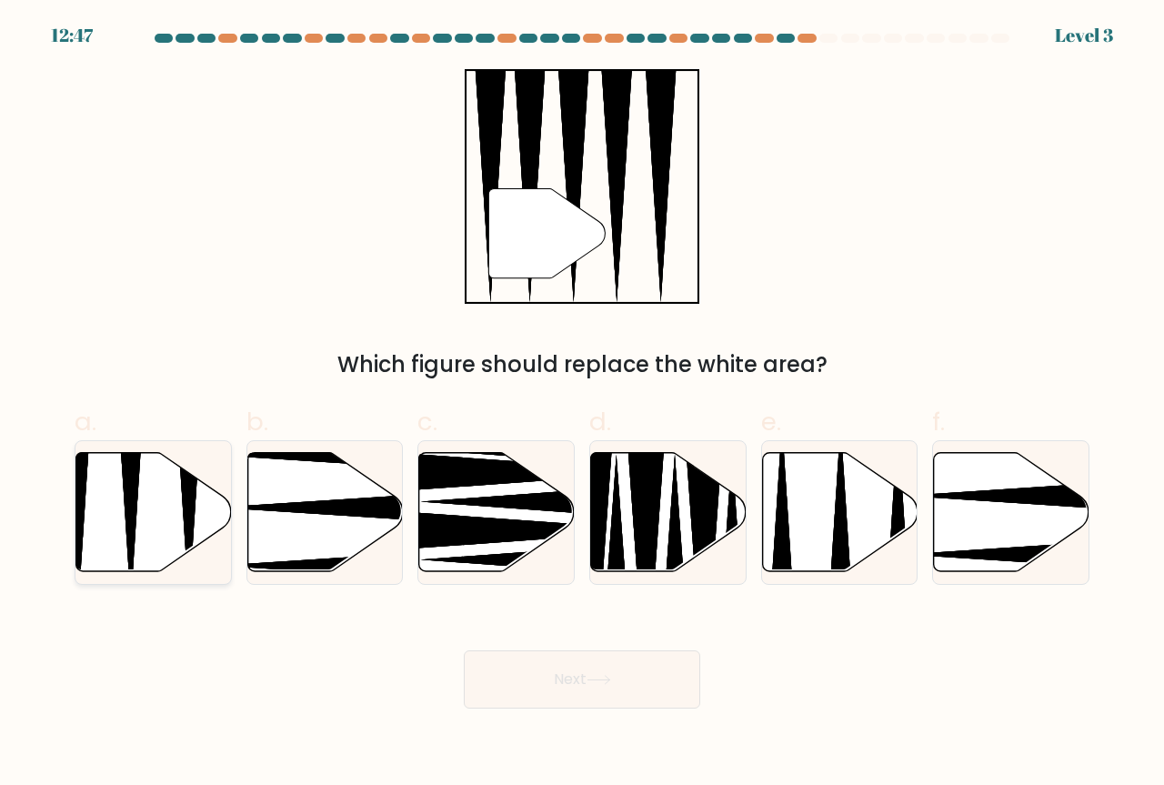
click at [160, 538] on icon at bounding box center [153, 512] width 155 height 119
click at [582, 405] on input "a." at bounding box center [582, 399] width 1 height 12
radio input "true"
click at [529, 681] on button "Next" at bounding box center [582, 679] width 236 height 58
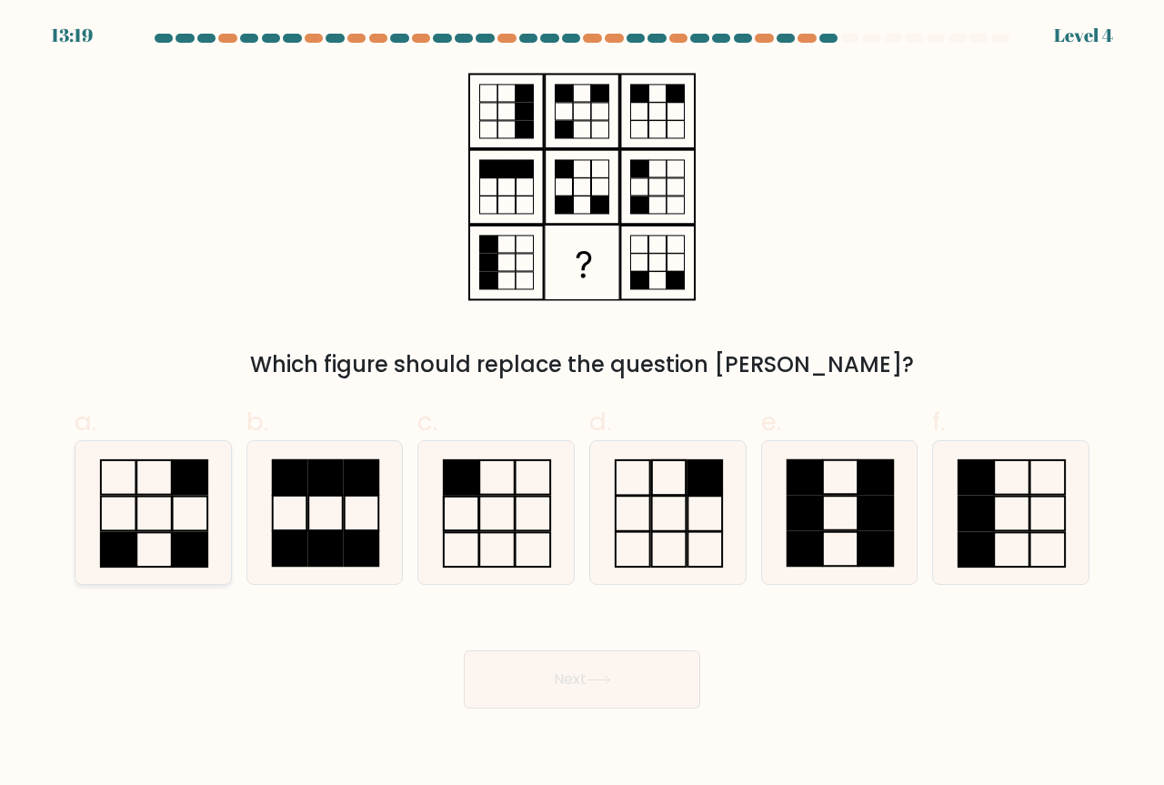
click at [171, 532] on rect at bounding box center [153, 549] width 35 height 35
click at [582, 405] on input "a." at bounding box center [582, 399] width 1 height 12
radio input "true"
click at [598, 681] on icon at bounding box center [598, 680] width 25 height 10
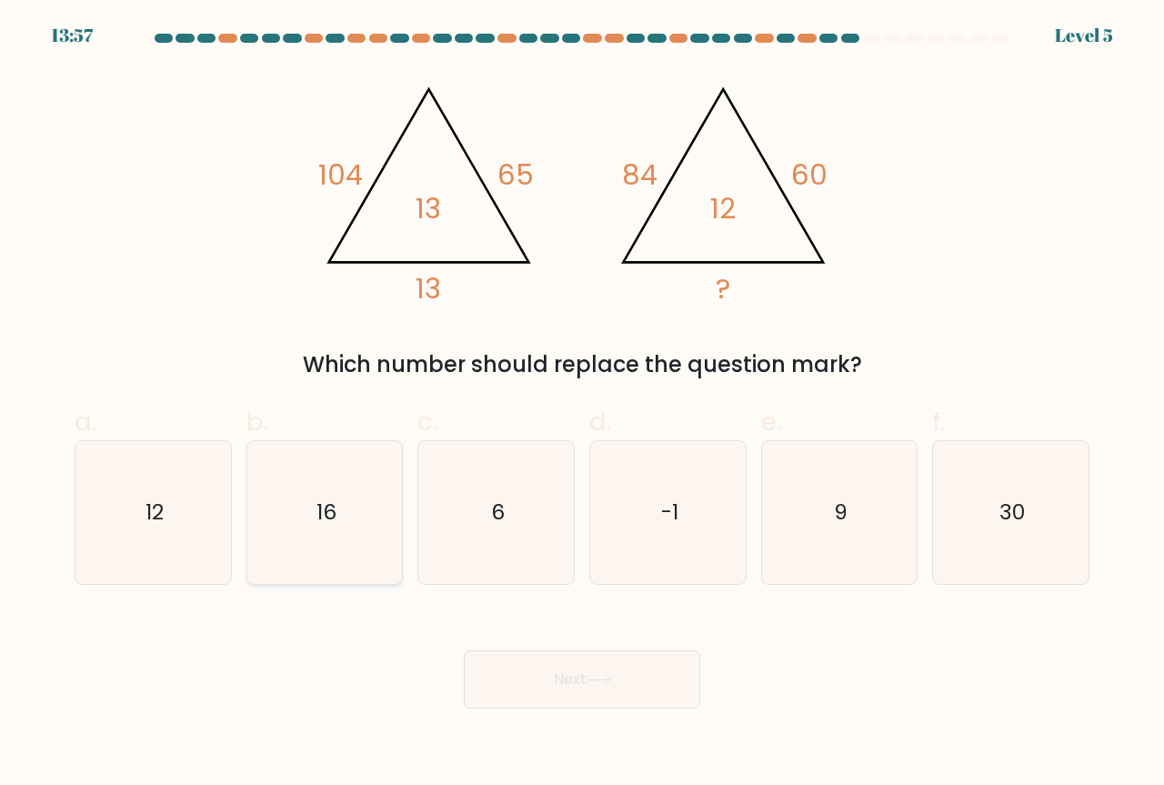
click at [380, 550] on icon "16" at bounding box center [325, 512] width 143 height 143
click at [582, 405] on input "b. 16" at bounding box center [582, 399] width 1 height 12
radio input "true"
click at [544, 667] on button "Next" at bounding box center [582, 679] width 236 height 58
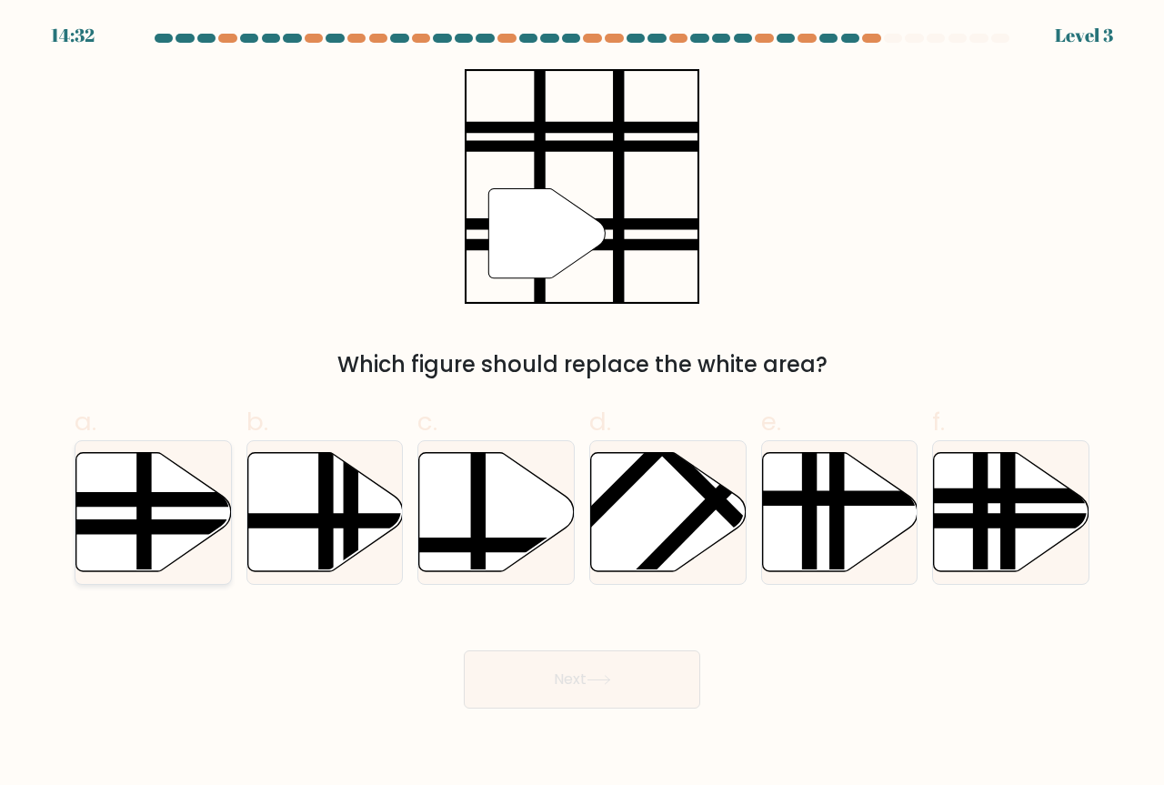
click at [95, 471] on icon at bounding box center [153, 512] width 155 height 119
click at [582, 405] on input "a." at bounding box center [582, 399] width 1 height 12
radio input "true"
click at [539, 695] on button "Next" at bounding box center [582, 679] width 236 height 58
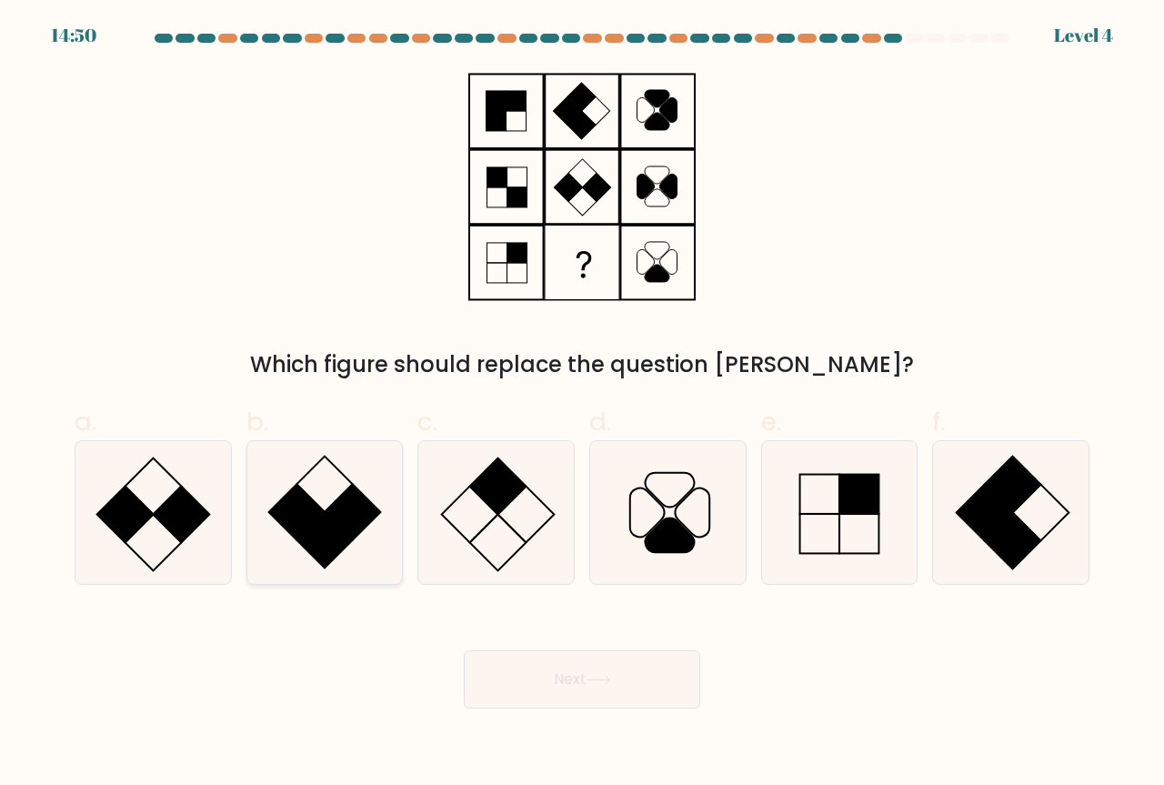
click at [325, 518] on rect at bounding box center [324, 541] width 56 height 56
click at [582, 405] on input "b." at bounding box center [582, 399] width 1 height 12
radio input "true"
click at [623, 690] on button "Next" at bounding box center [582, 679] width 236 height 58
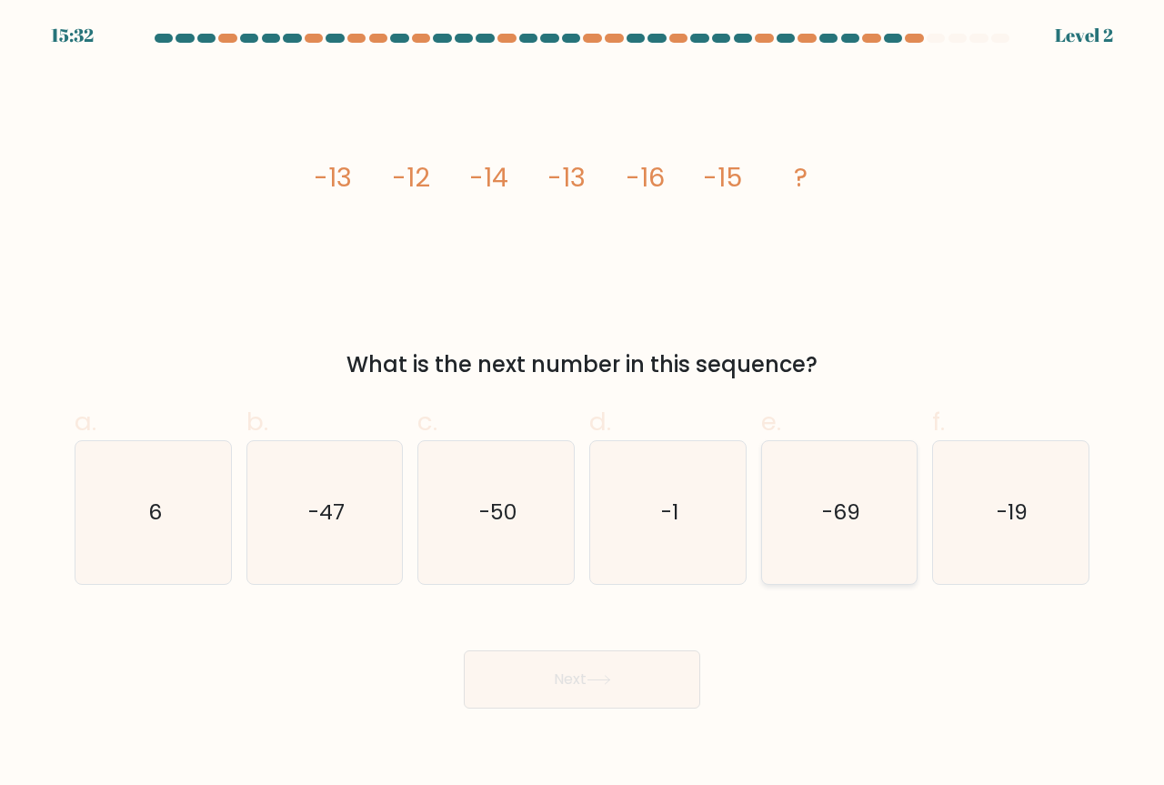
click at [846, 516] on text "-69" at bounding box center [841, 512] width 38 height 30
click at [583, 405] on input "e. -69" at bounding box center [582, 399] width 1 height 12
radio input "true"
click at [671, 627] on div "Next" at bounding box center [582, 657] width 1037 height 102
click at [648, 658] on button "Next" at bounding box center [582, 679] width 236 height 58
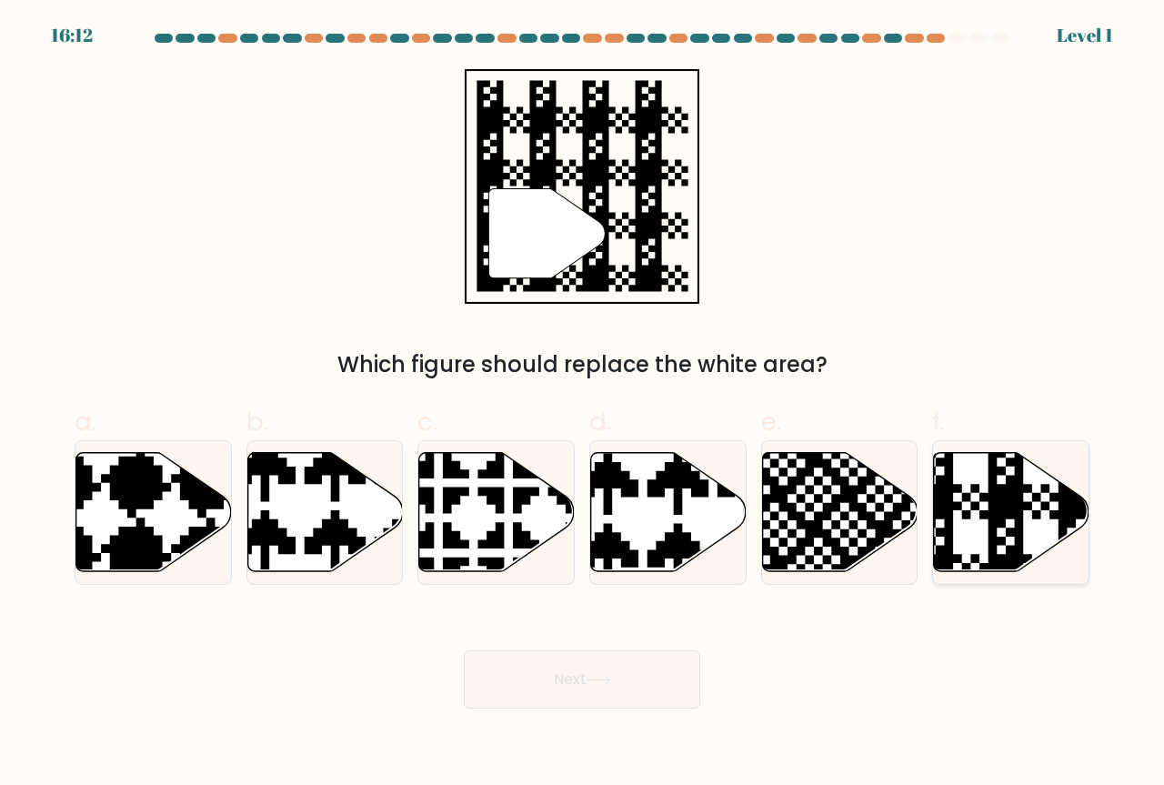
click at [932, 524] on div "f." at bounding box center [1011, 494] width 172 height 182
click at [964, 533] on icon at bounding box center [1011, 512] width 155 height 119
click at [583, 405] on input "f." at bounding box center [582, 399] width 1 height 12
radio input "true"
click at [607, 675] on icon at bounding box center [598, 680] width 25 height 10
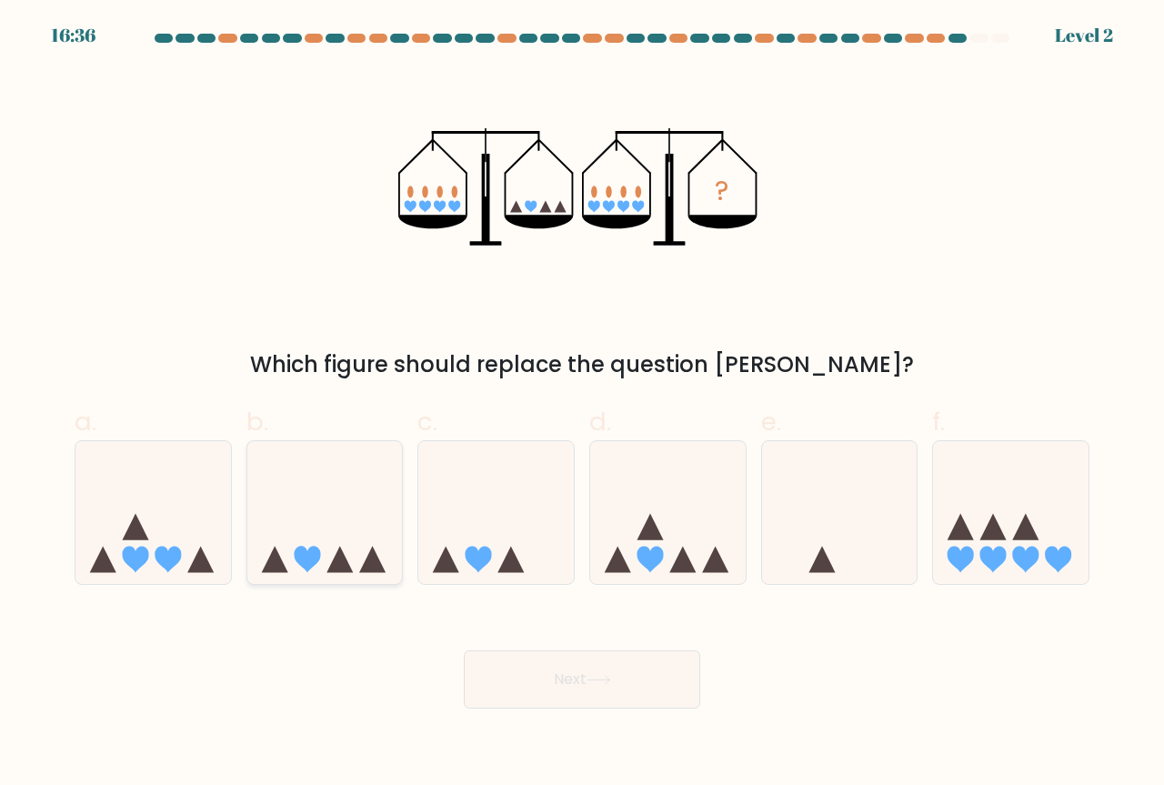
click at [300, 538] on icon at bounding box center [324, 512] width 155 height 128
click at [582, 405] on input "b." at bounding box center [582, 399] width 1 height 12
radio input "true"
click at [614, 687] on button "Next" at bounding box center [582, 679] width 236 height 58
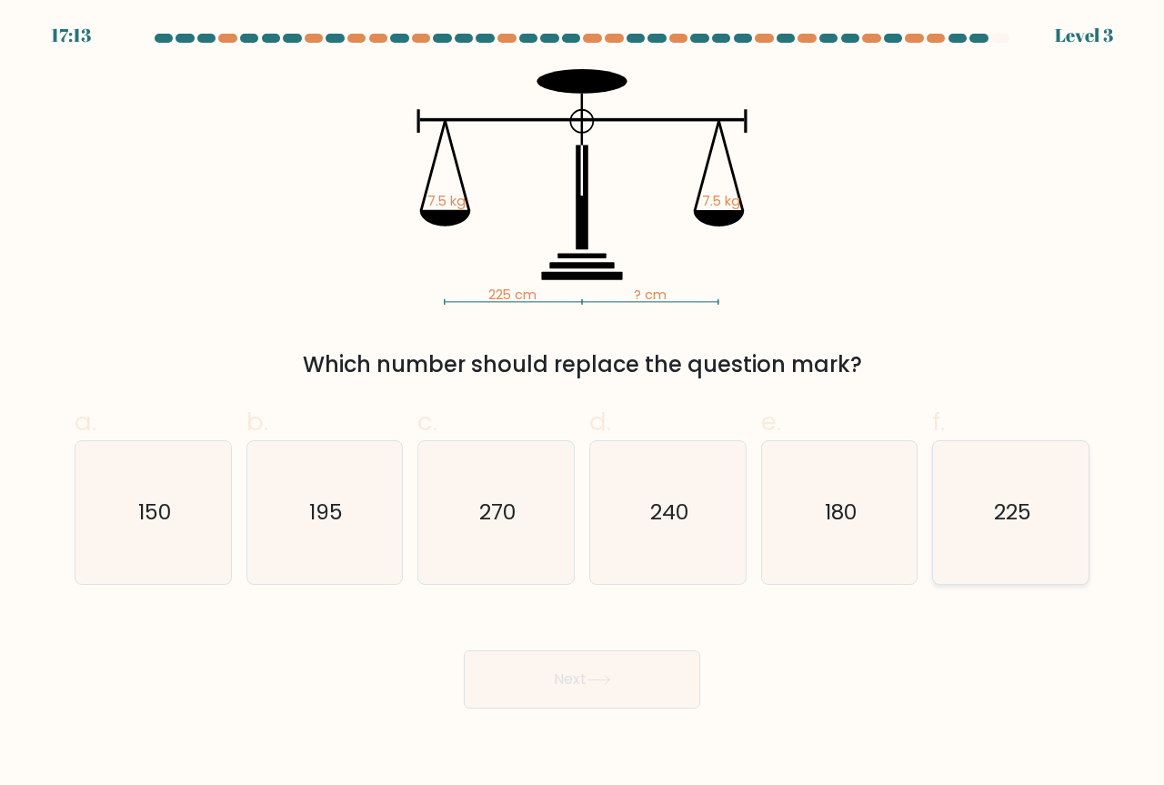
click at [988, 522] on icon "225" at bounding box center [1010, 512] width 143 height 143
click at [583, 405] on input "f. 225" at bounding box center [582, 399] width 1 height 12
radio input "true"
click at [628, 695] on button "Next" at bounding box center [582, 679] width 236 height 58
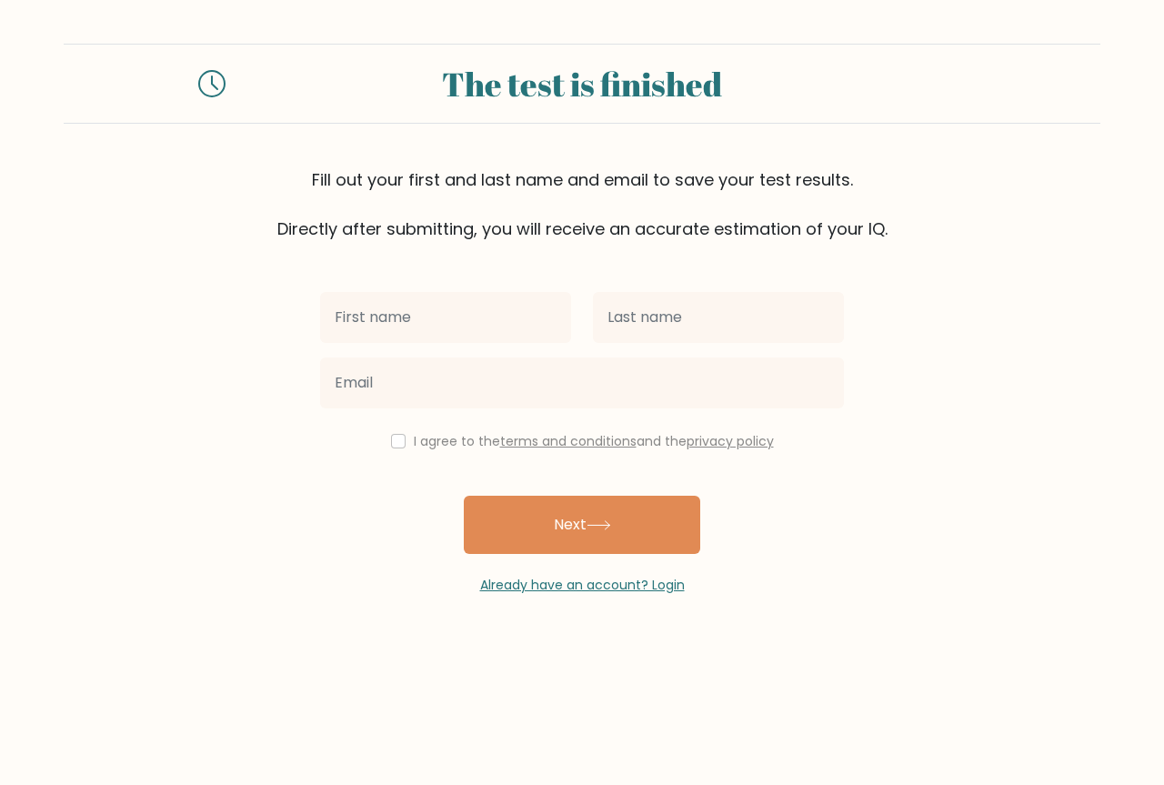
click at [477, 328] on input "text" at bounding box center [445, 317] width 251 height 51
type input "RHONINA MARI"
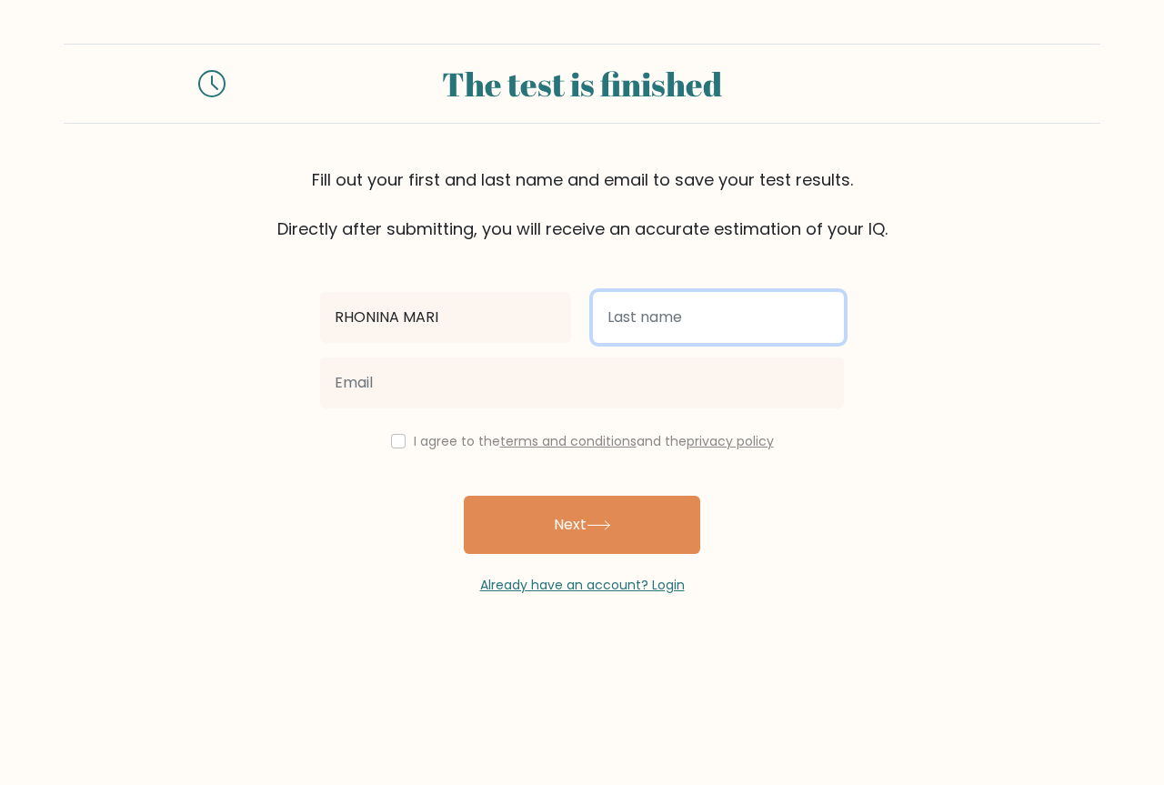
click at [612, 317] on input "text" at bounding box center [718, 317] width 251 height 51
type input "RAEL"
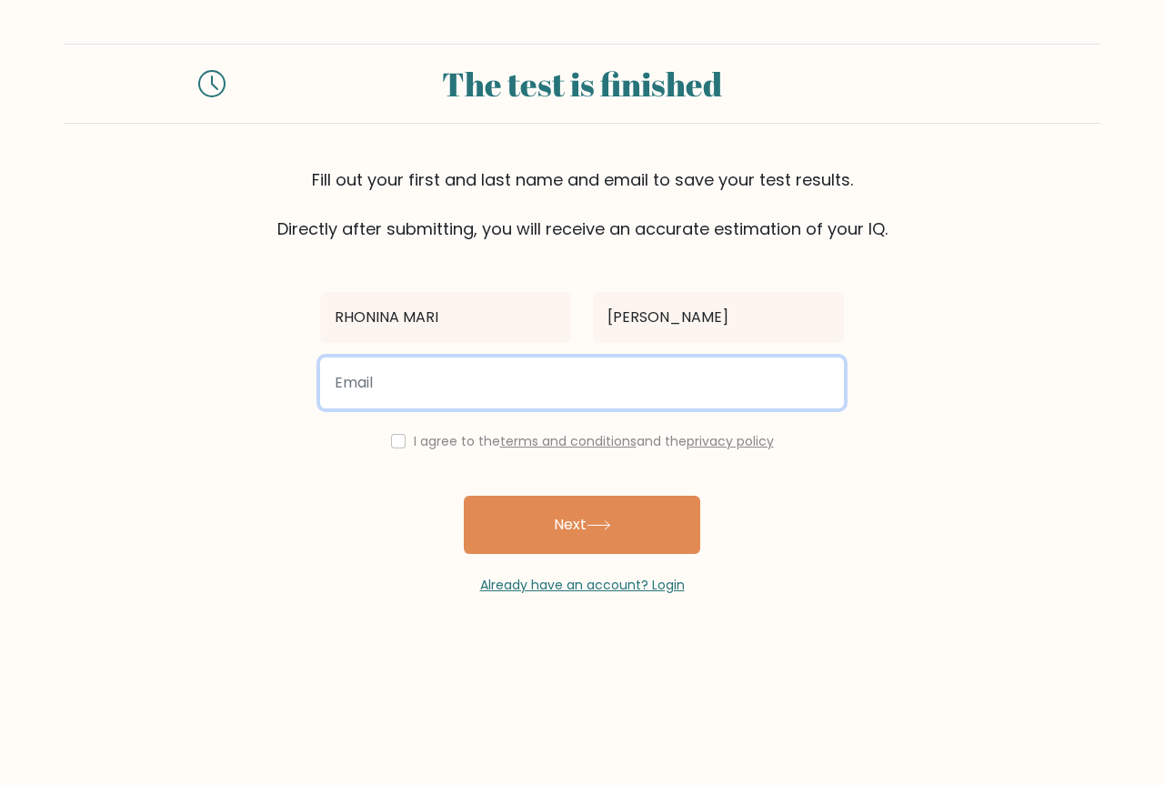
click at [570, 377] on input "email" at bounding box center [582, 382] width 524 height 51
type input "iamrhoninarael@gmail.com"
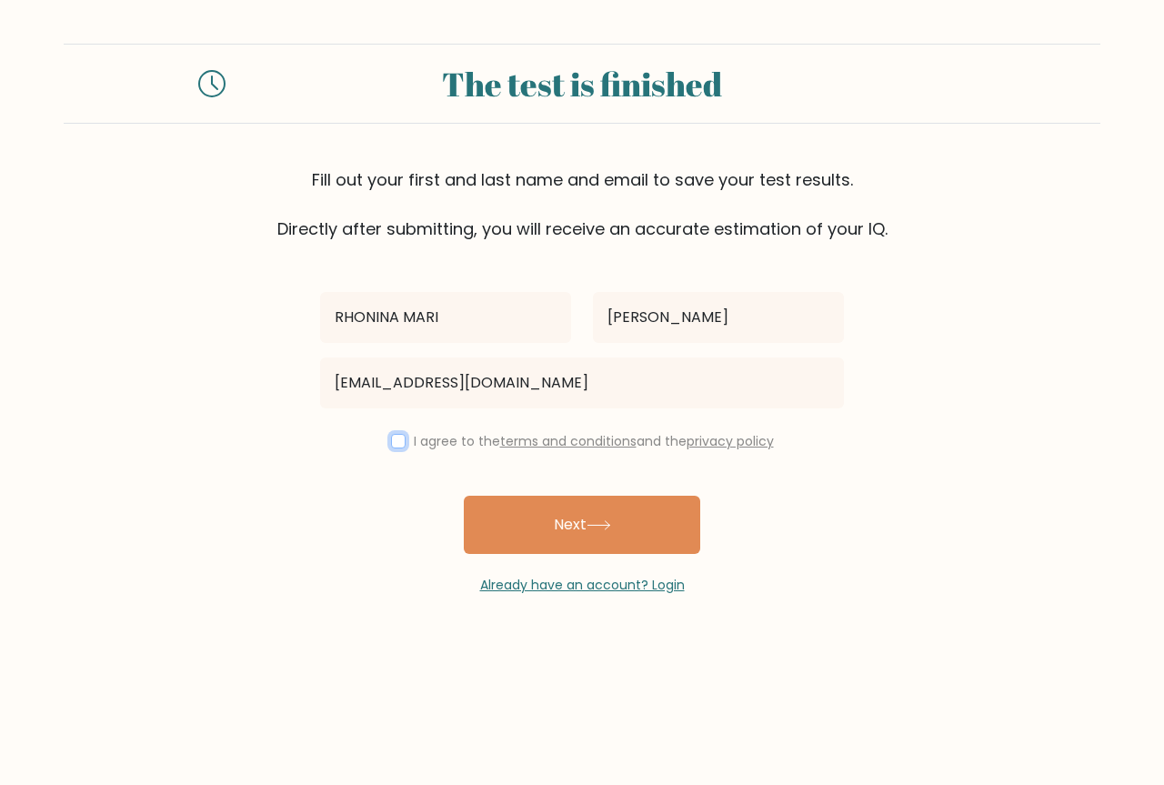
click at [398, 439] on input "checkbox" at bounding box center [398, 441] width 15 height 15
checkbox input "true"
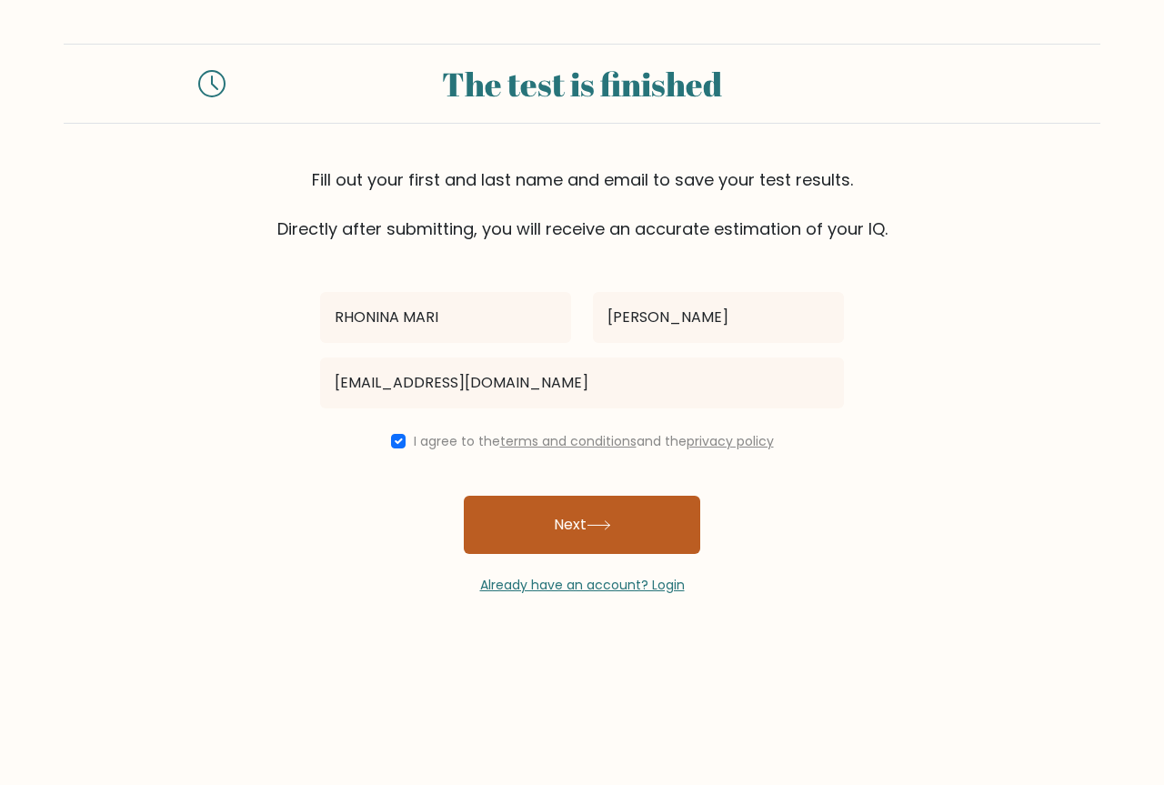
click at [553, 506] on button "Next" at bounding box center [582, 525] width 236 height 58
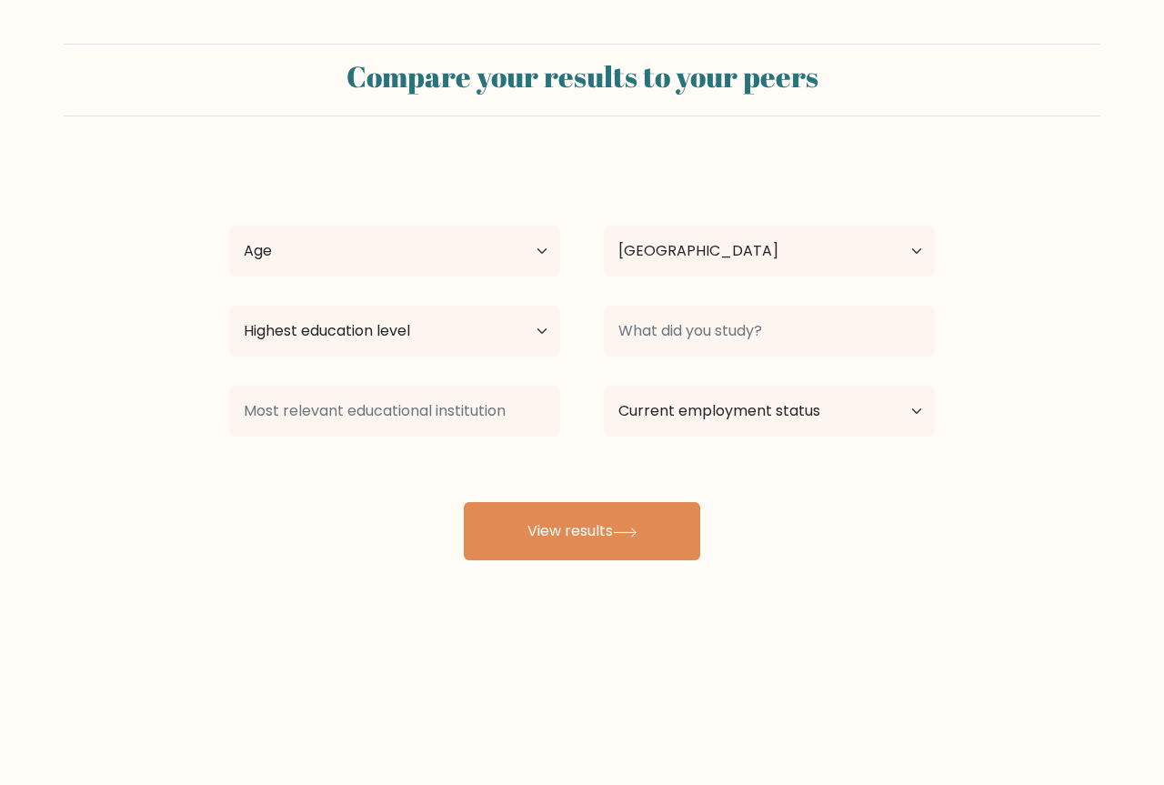
select select "PH"
click at [510, 244] on select "Age Under [DEMOGRAPHIC_DATA] [DEMOGRAPHIC_DATA] [DEMOGRAPHIC_DATA] [DEMOGRAPHIC…" at bounding box center [394, 250] width 331 height 51
select select "35_44"
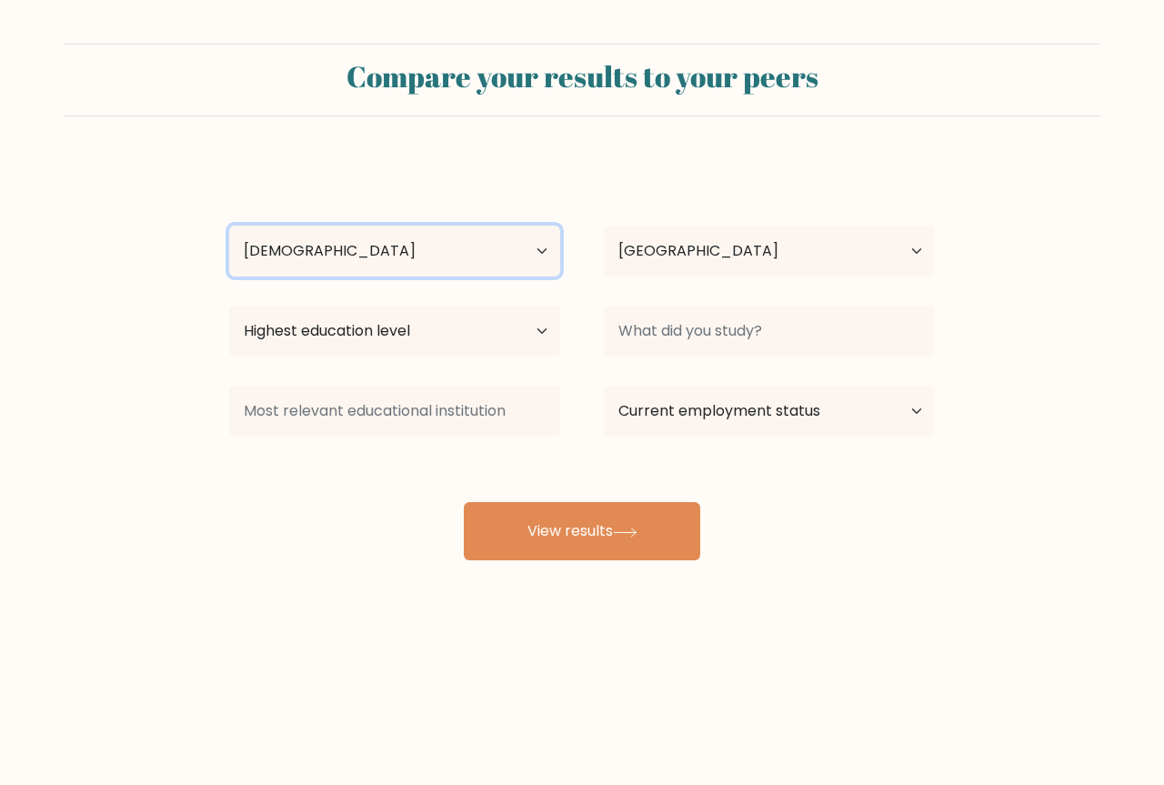
click at [229, 225] on select "Age Under [DEMOGRAPHIC_DATA] [DEMOGRAPHIC_DATA] [DEMOGRAPHIC_DATA] [DEMOGRAPHIC…" at bounding box center [394, 250] width 331 height 51
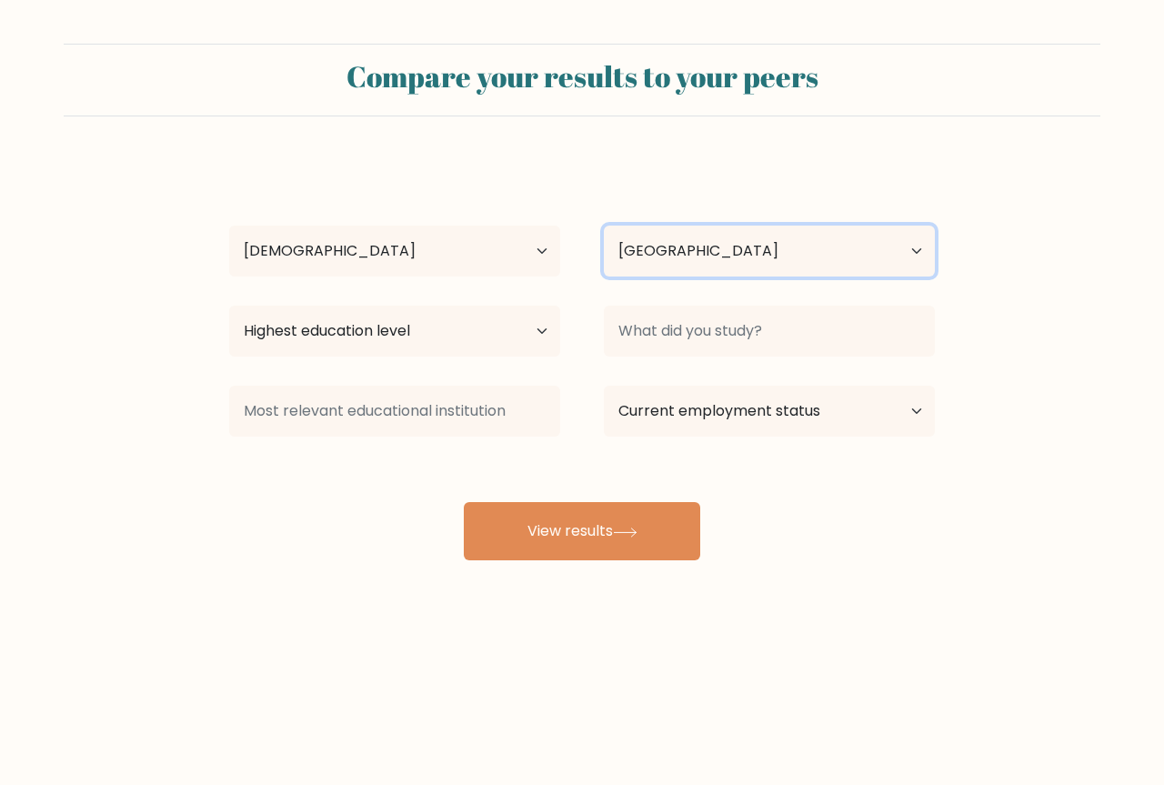
click at [674, 251] on select "Country [GEOGRAPHIC_DATA] [GEOGRAPHIC_DATA] [GEOGRAPHIC_DATA] [US_STATE] [GEOGR…" at bounding box center [769, 250] width 331 height 51
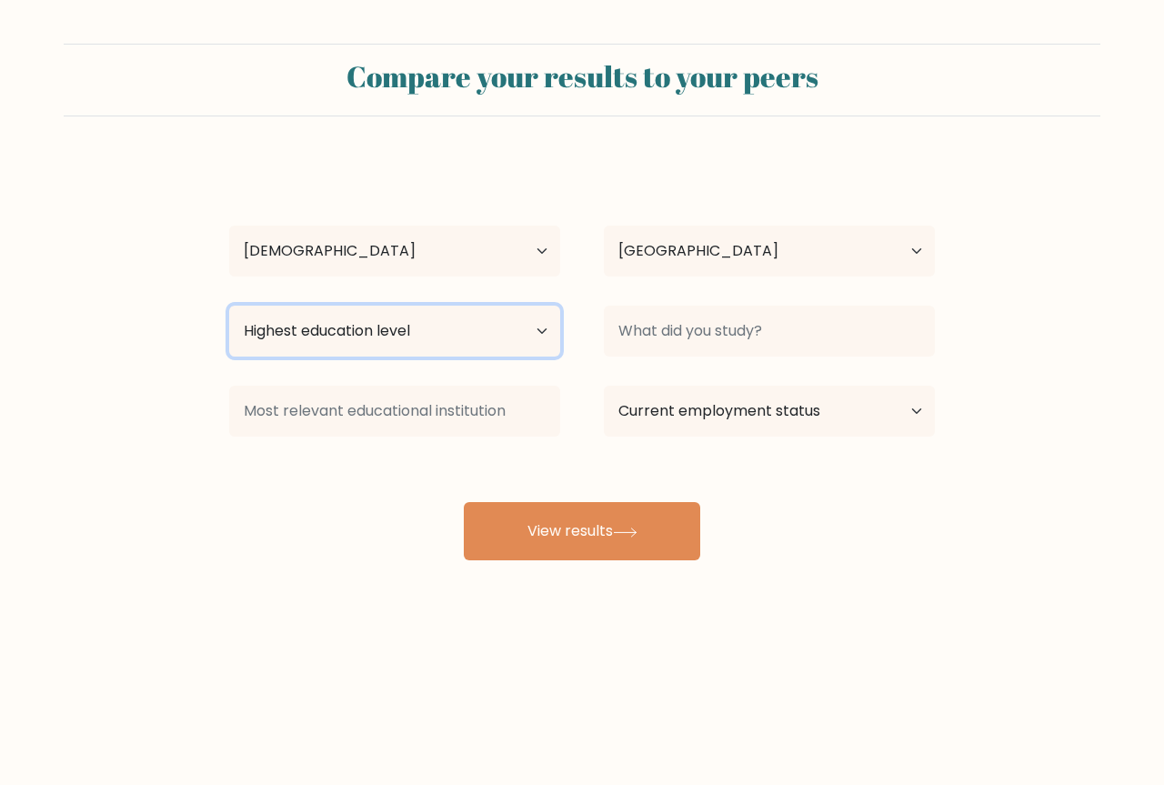
click at [390, 338] on select "Highest education level No schooling Primary Lower Secondary Upper Secondary Oc…" at bounding box center [394, 331] width 331 height 51
click at [229, 306] on select "Highest education level No schooling Primary Lower Secondary Upper Secondary Oc…" at bounding box center [394, 331] width 331 height 51
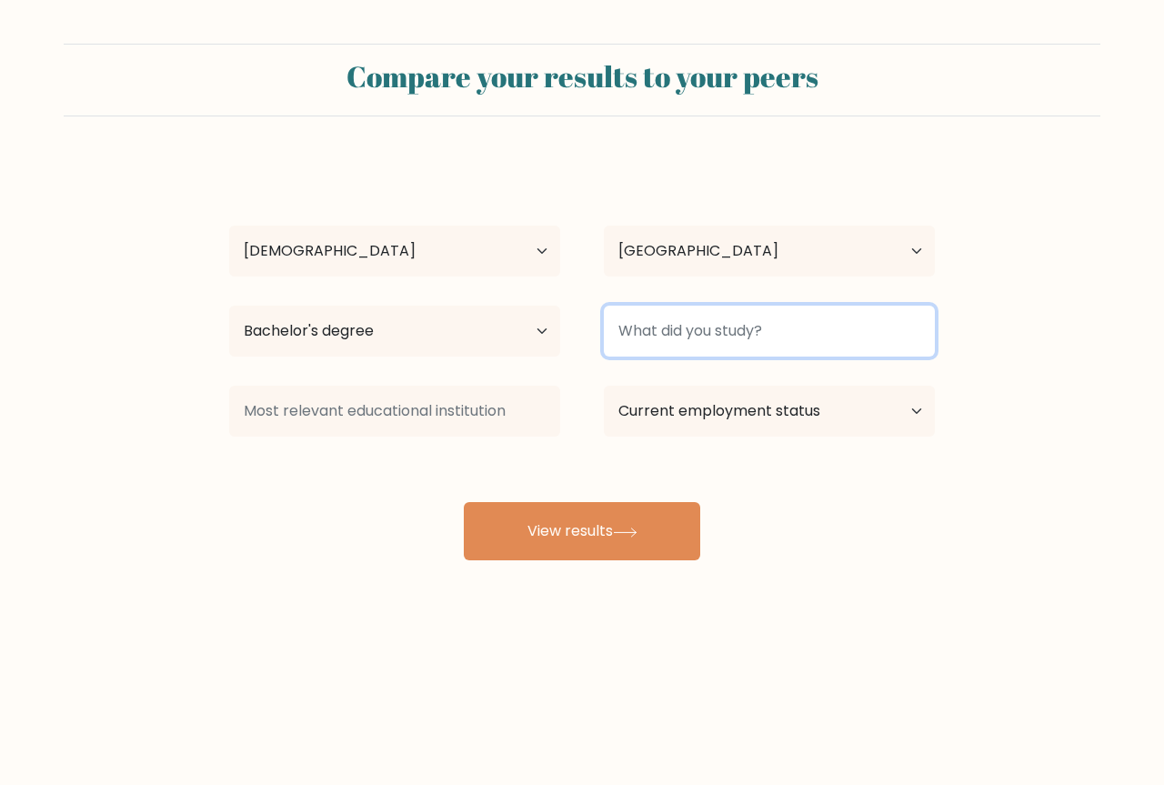
click at [709, 335] on input at bounding box center [769, 331] width 331 height 51
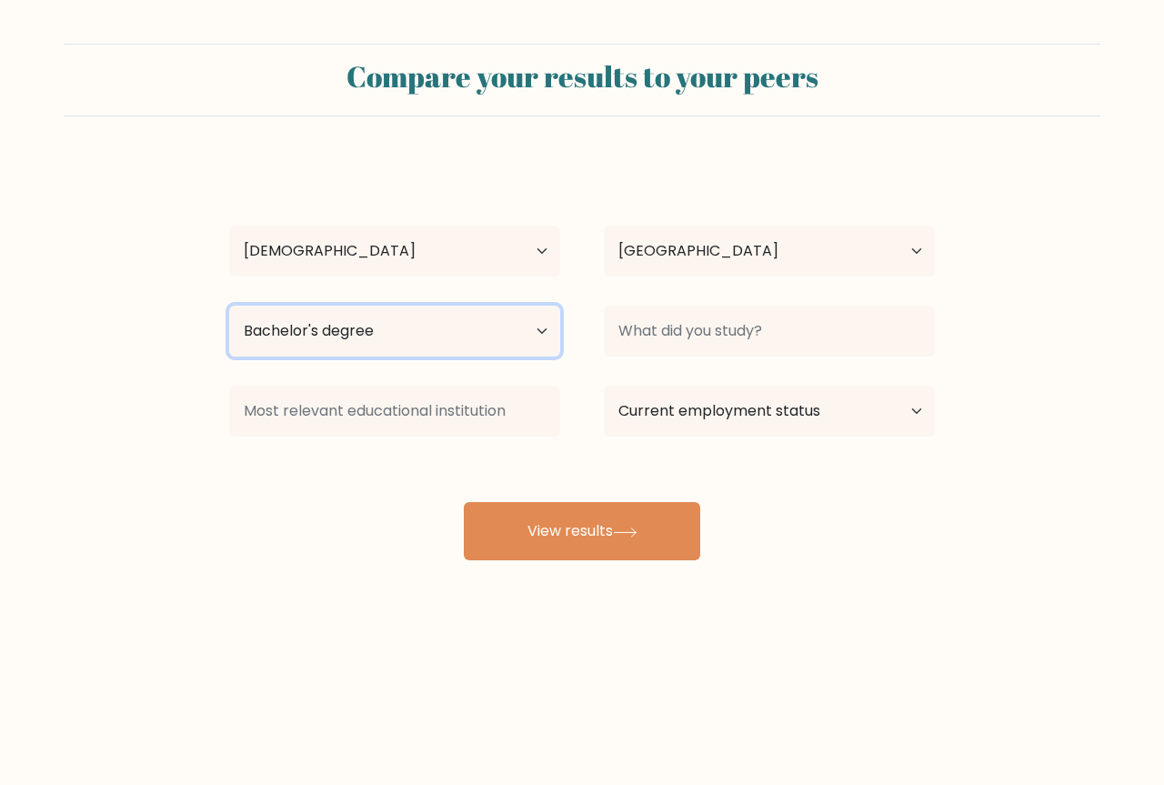
click at [512, 332] on select "Highest education level No schooling Primary Lower Secondary Upper Secondary Oc…" at bounding box center [394, 331] width 331 height 51
select select "upper_secondary"
click at [229, 306] on select "Highest education level No schooling Primary Lower Secondary Upper Secondary Oc…" at bounding box center [394, 331] width 331 height 51
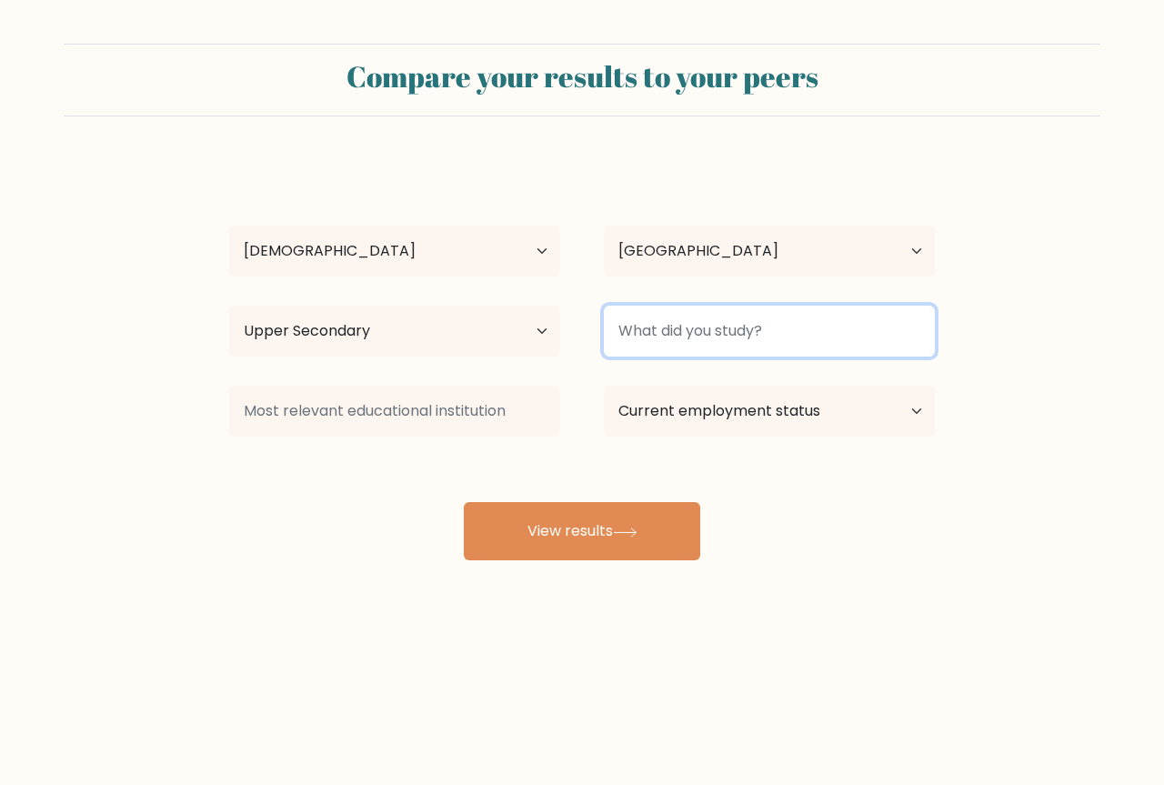
click at [709, 337] on input at bounding box center [769, 331] width 331 height 51
type input "s"
type input "G"
type input "HIGHSCHOOL"
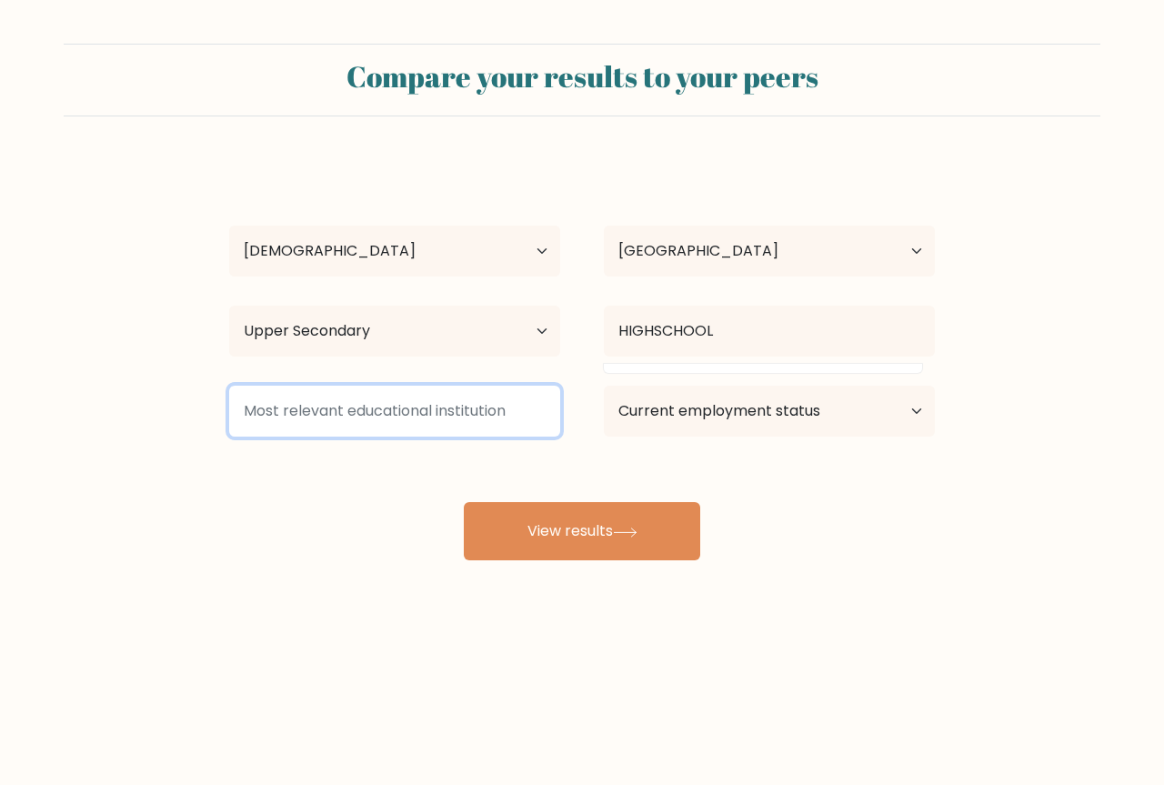
click at [526, 411] on input at bounding box center [394, 411] width 331 height 51
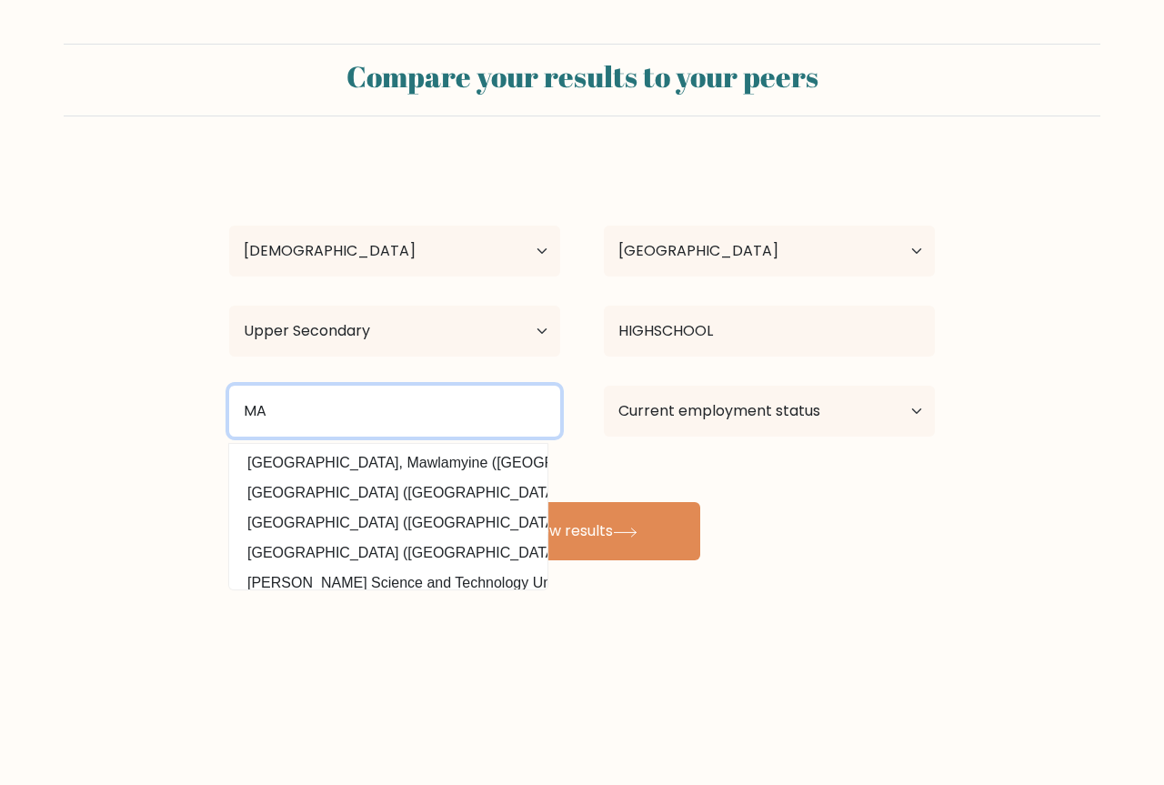
type input "M"
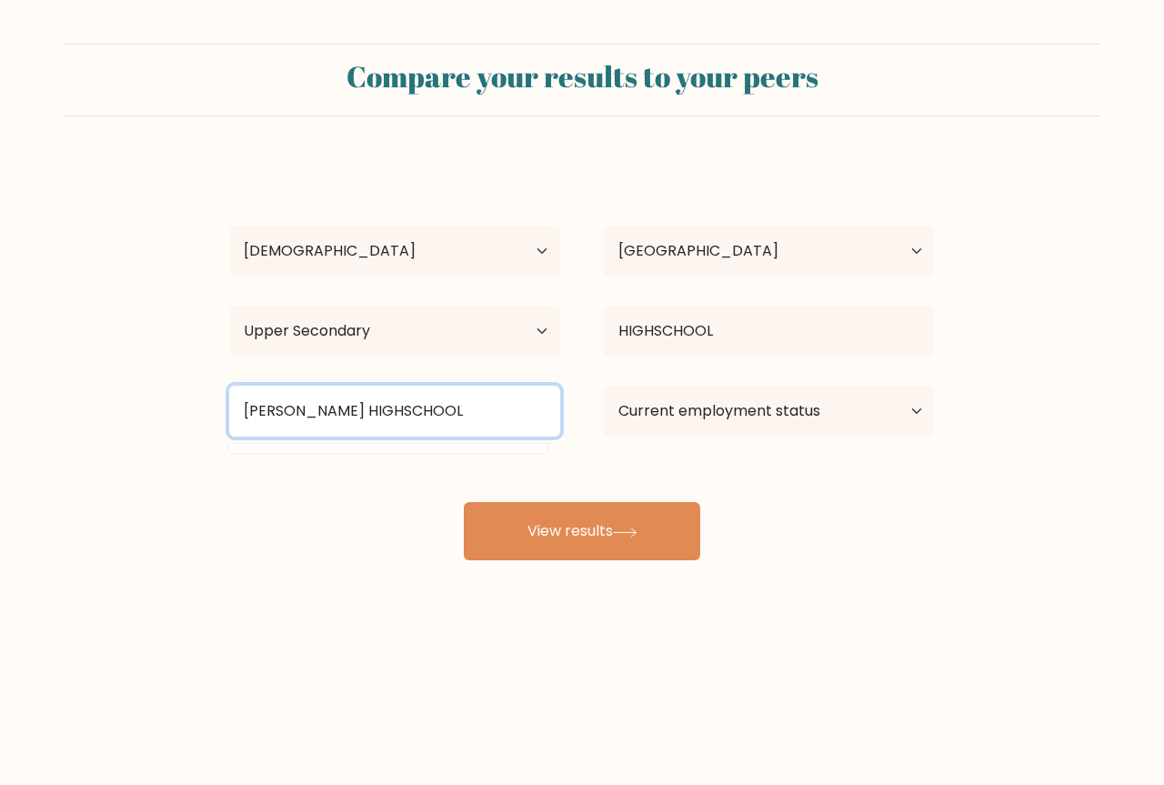
scroll to position [0, 5]
type input "FRANSCISCO G NEPOMUCENO HIGHSCHOOL"
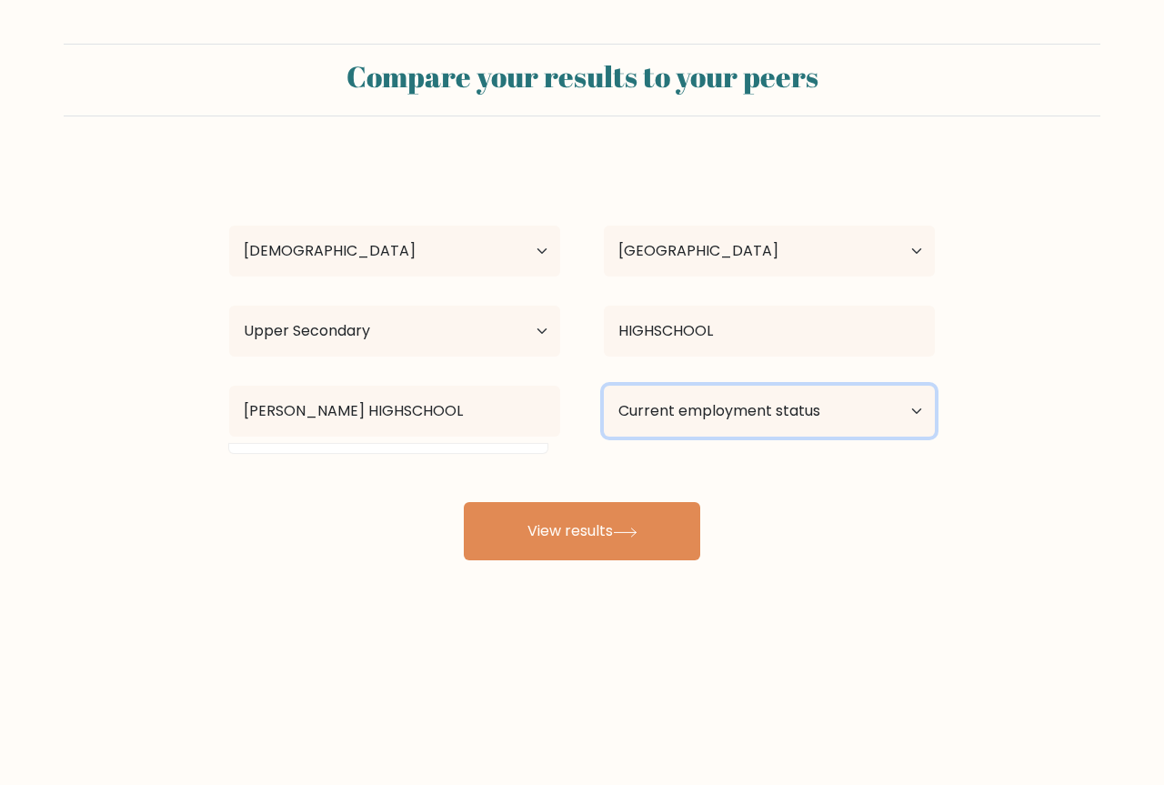
click at [752, 408] on select "Current employment status Employed Student Retired Other / prefer not to answer" at bounding box center [769, 411] width 331 height 51
select select "other"
click at [604, 386] on select "Current employment status Employed Student Retired Other / prefer not to answer" at bounding box center [769, 411] width 331 height 51
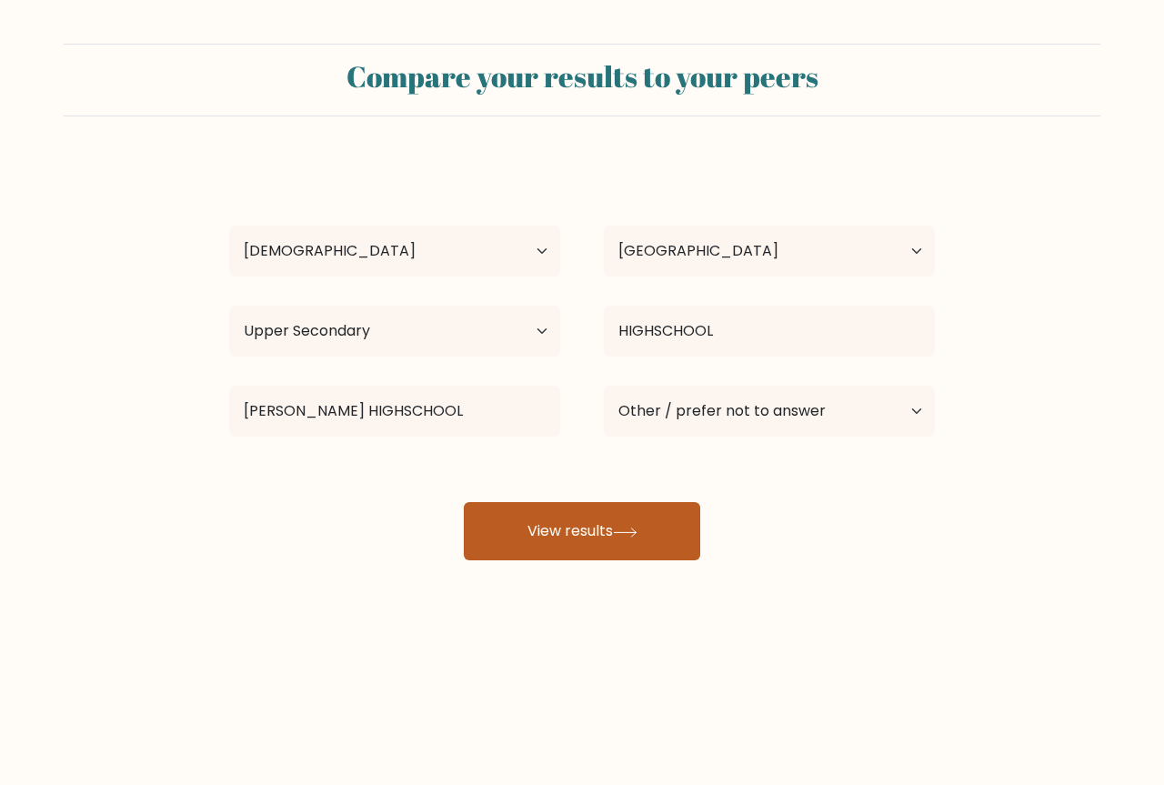
click at [619, 524] on button "View results" at bounding box center [582, 531] width 236 height 58
